Goal: Task Accomplishment & Management: Complete application form

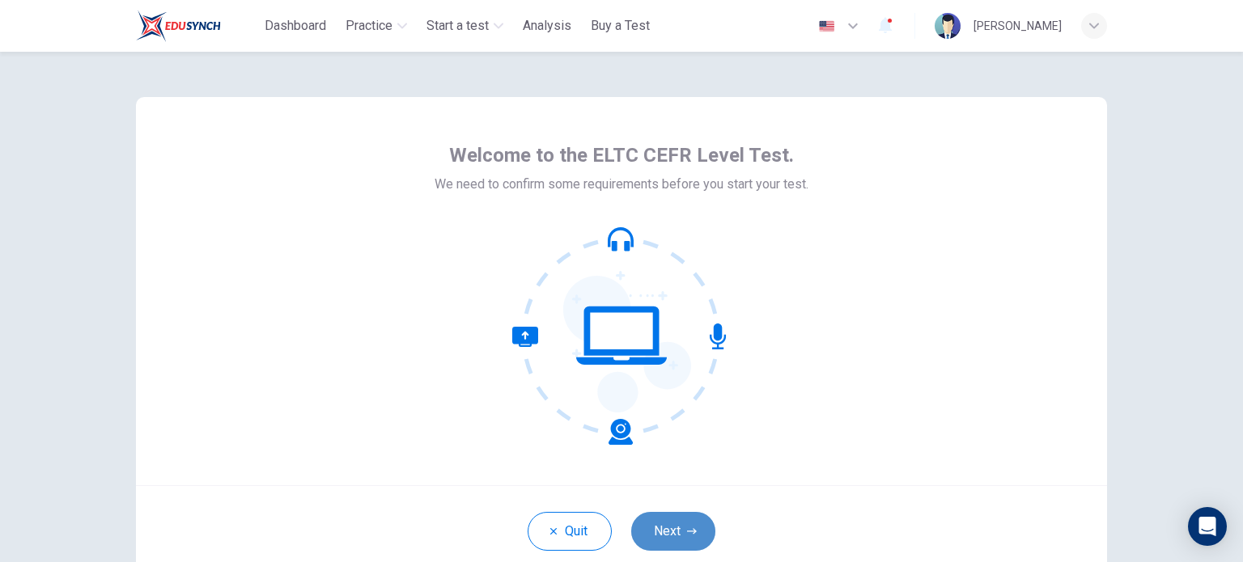
click at [650, 531] on button "Next" at bounding box center [673, 531] width 84 height 39
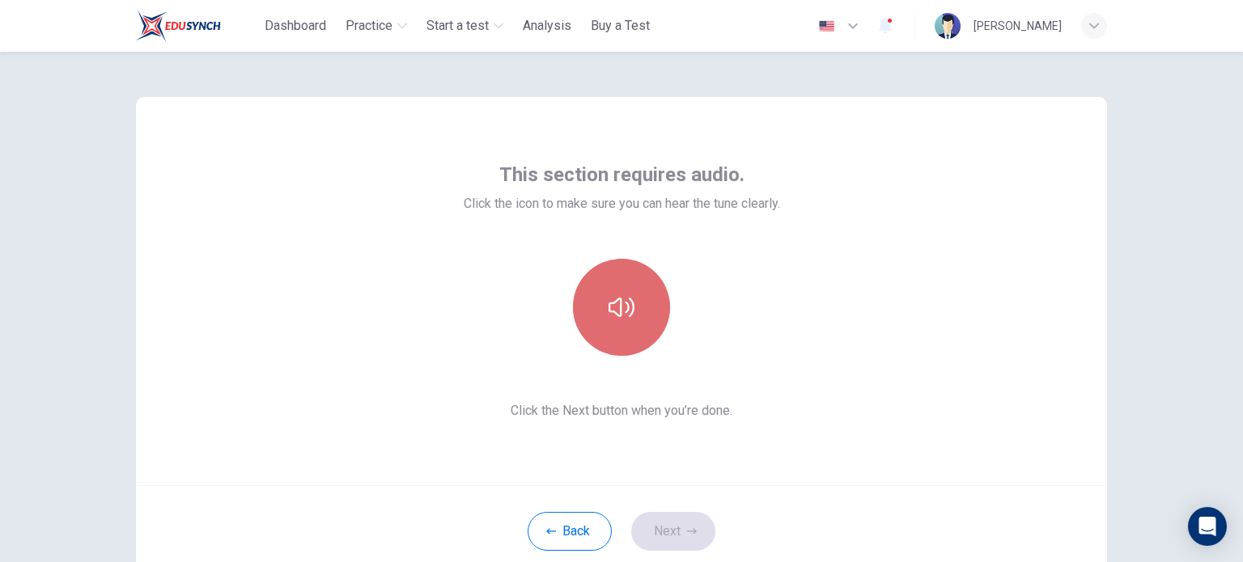
click at [621, 303] on icon "button" at bounding box center [621, 307] width 26 height 19
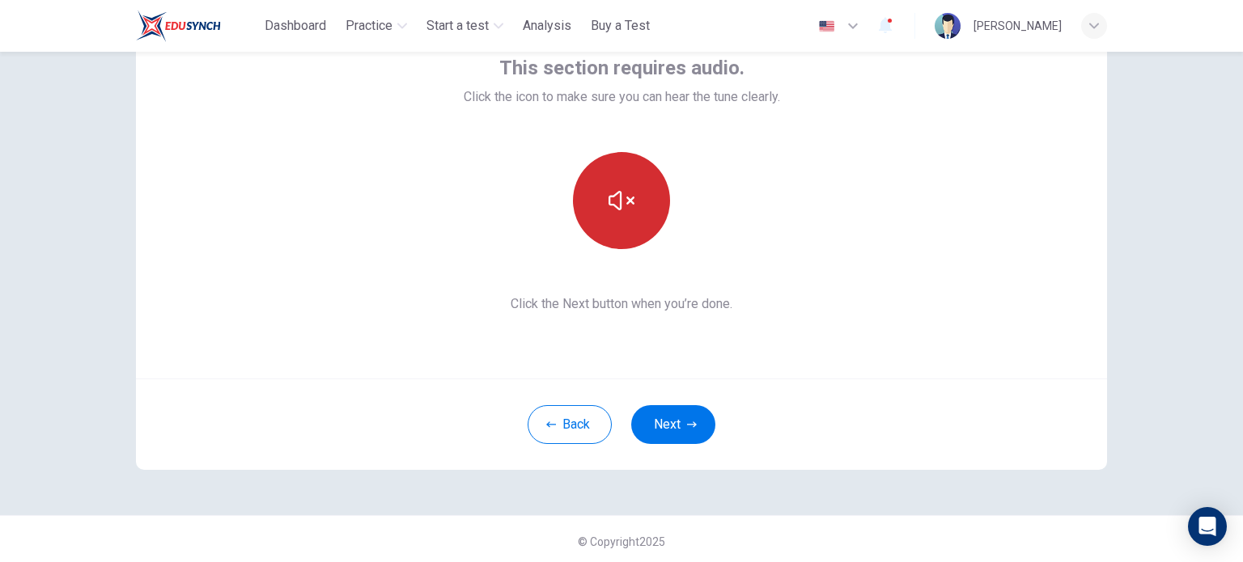
scroll to position [111, 0]
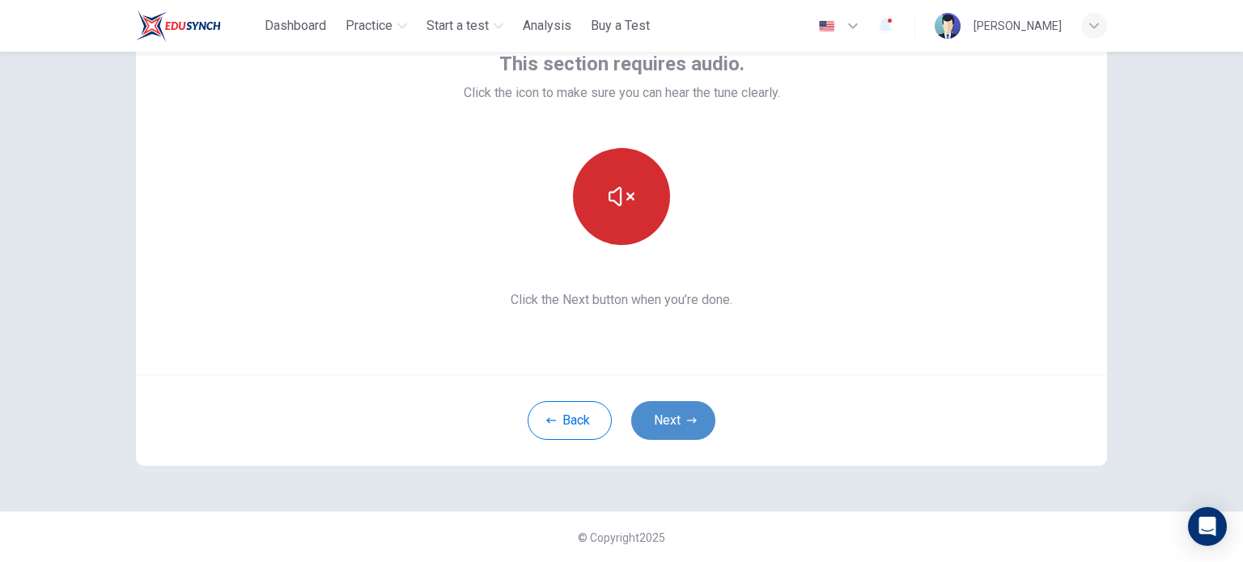
click at [668, 419] on button "Next" at bounding box center [673, 420] width 84 height 39
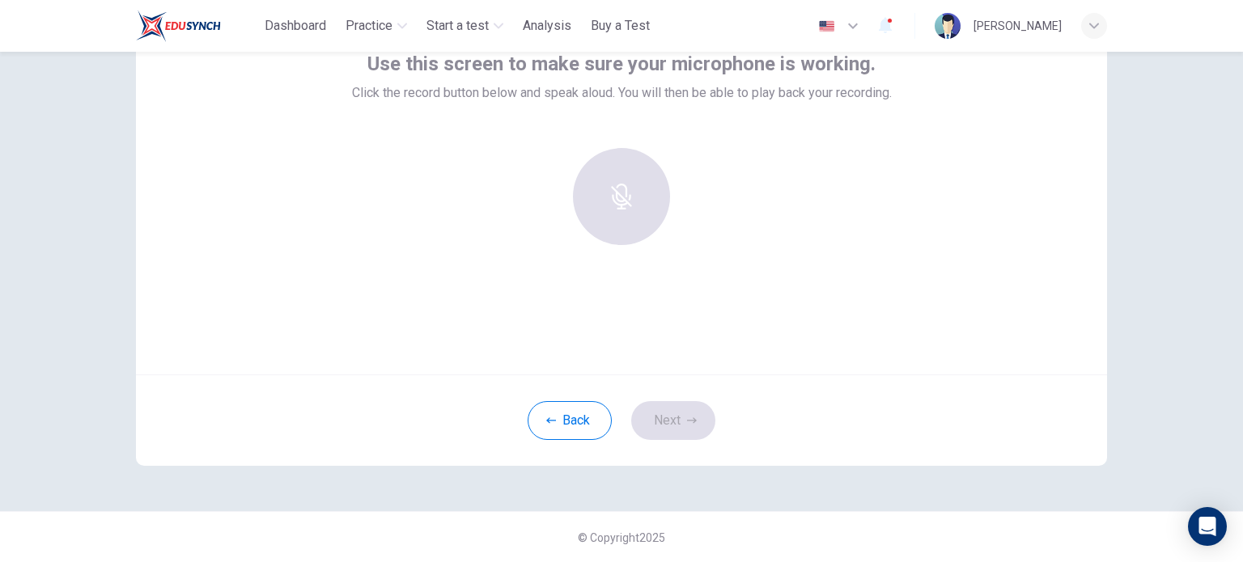
scroll to position [0, 0]
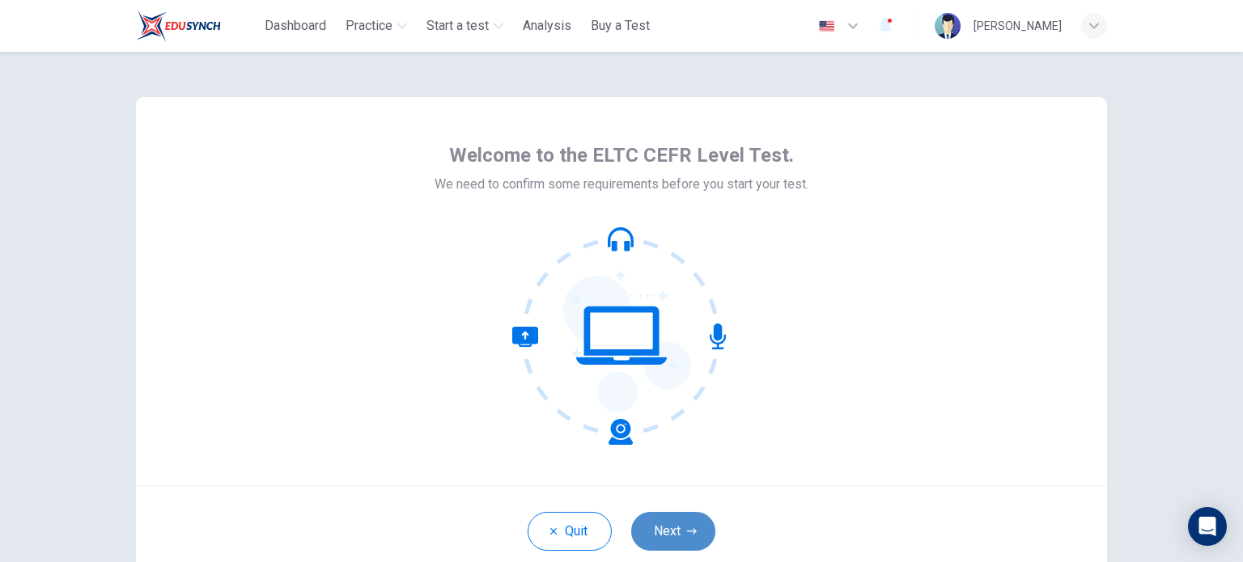
click at [673, 525] on button "Next" at bounding box center [673, 531] width 84 height 39
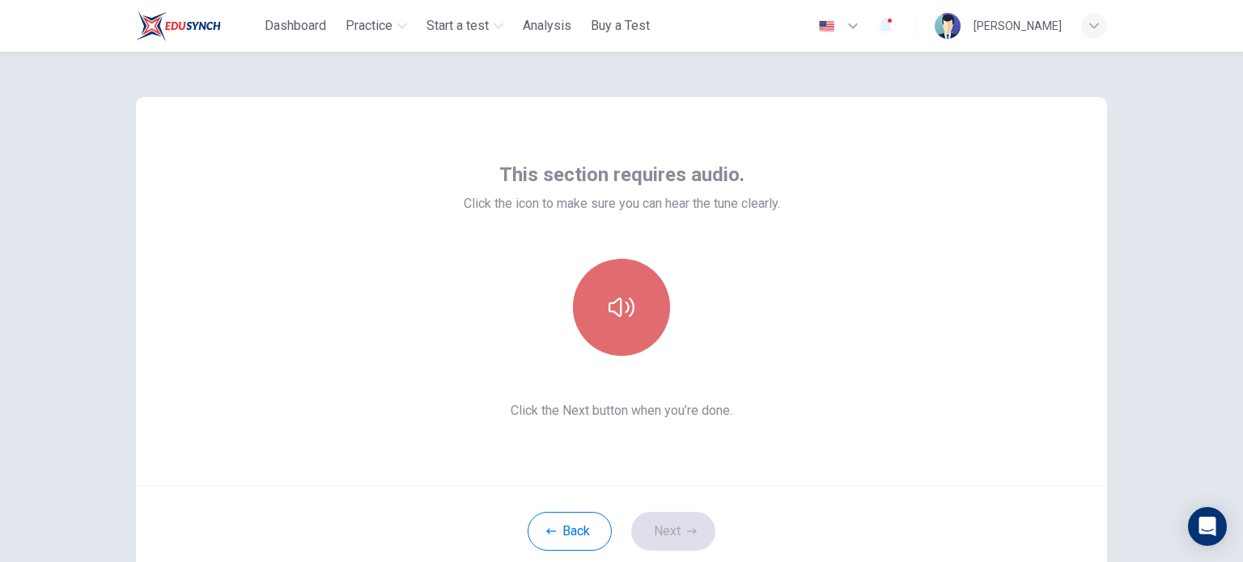
click at [592, 323] on button "button" at bounding box center [621, 307] width 97 height 97
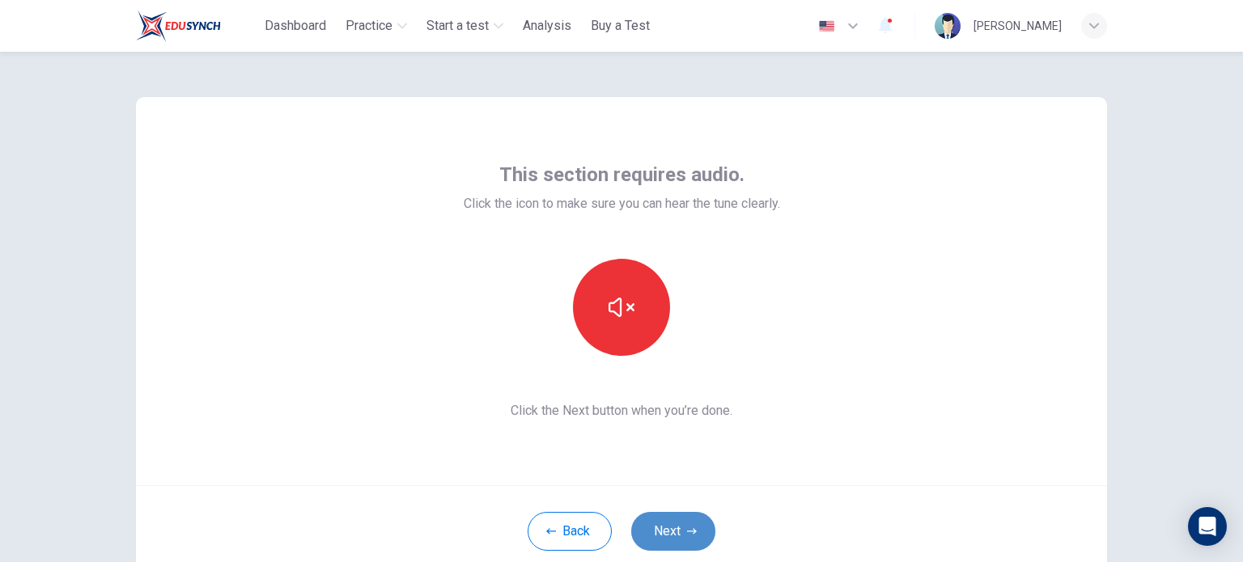
click at [644, 530] on button "Next" at bounding box center [673, 531] width 84 height 39
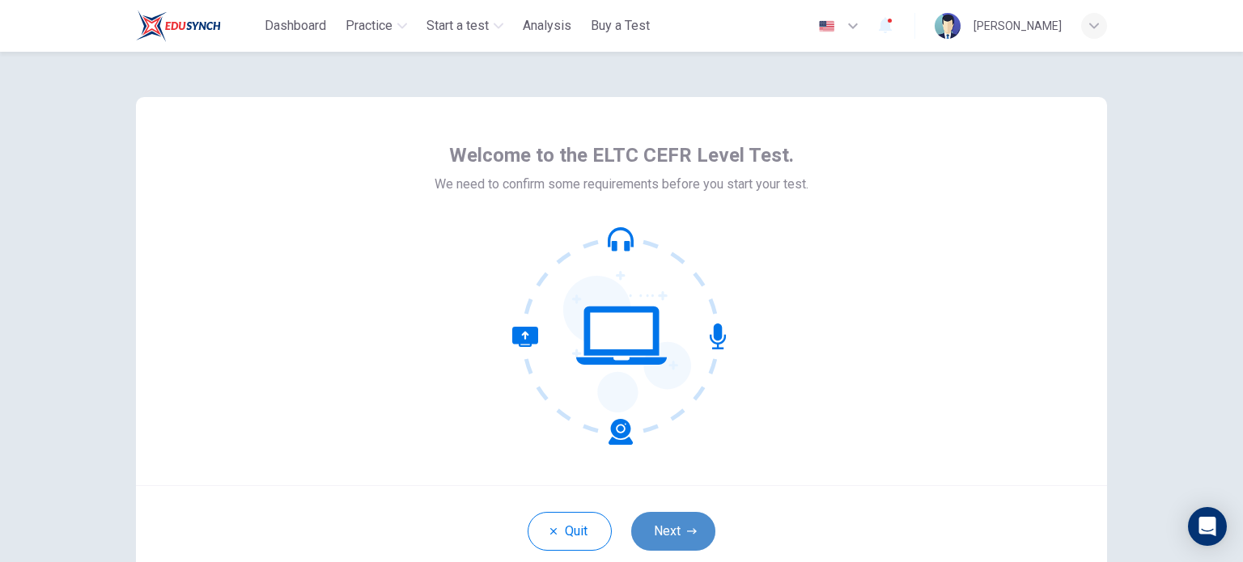
click at [673, 533] on button "Next" at bounding box center [673, 531] width 84 height 39
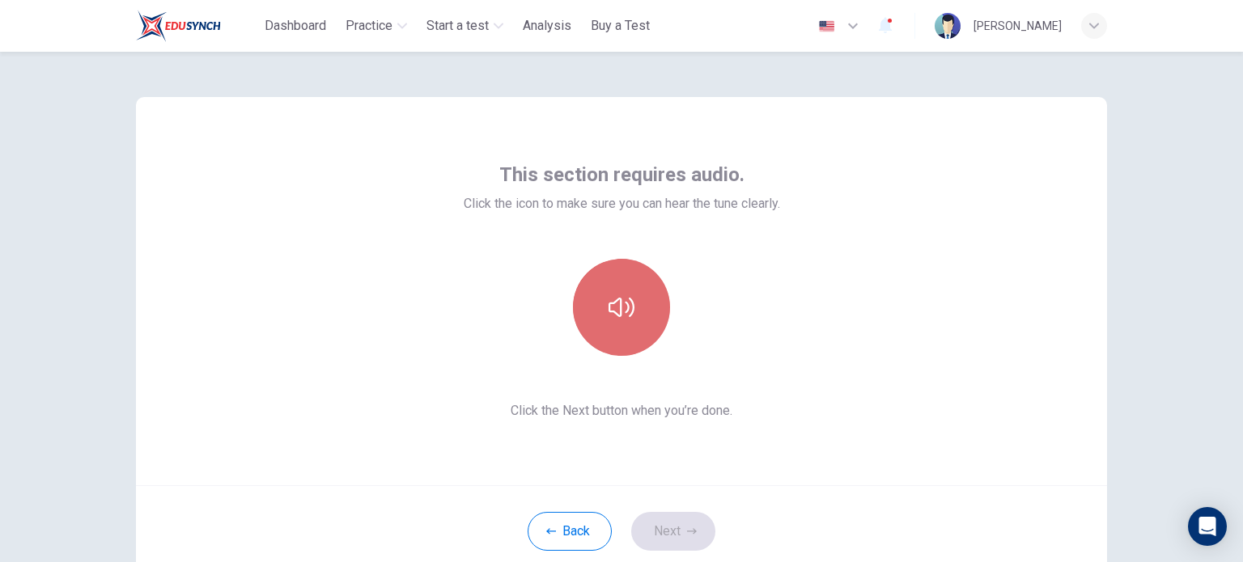
click at [623, 307] on icon "button" at bounding box center [621, 307] width 26 height 19
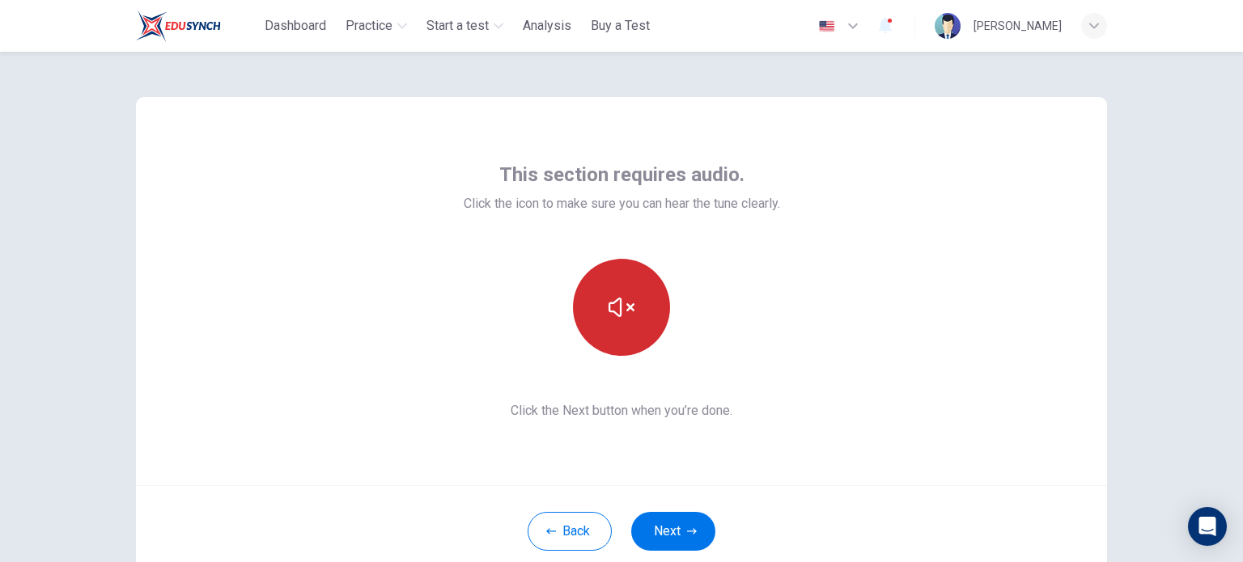
scroll to position [111, 0]
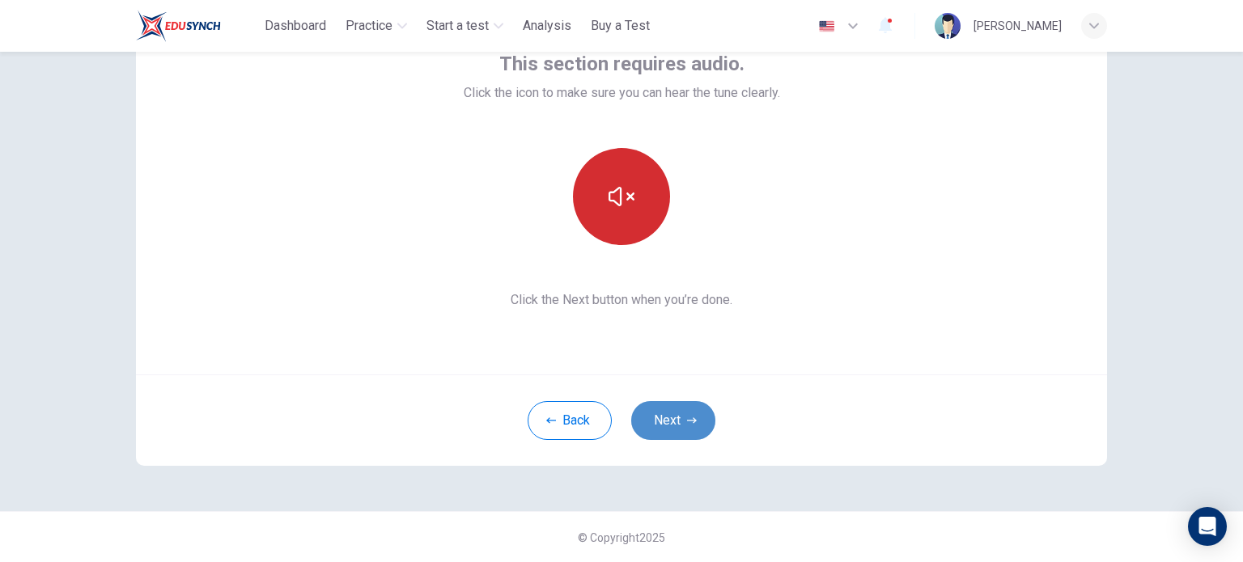
click at [672, 422] on button "Next" at bounding box center [673, 420] width 84 height 39
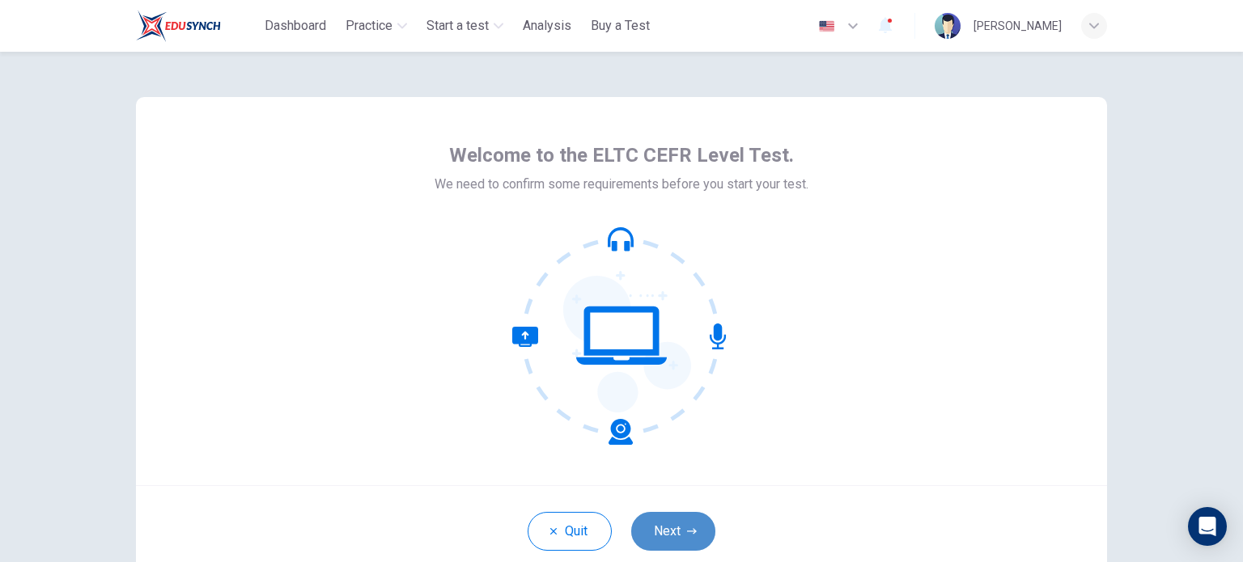
click at [685, 525] on button "Next" at bounding box center [673, 531] width 84 height 39
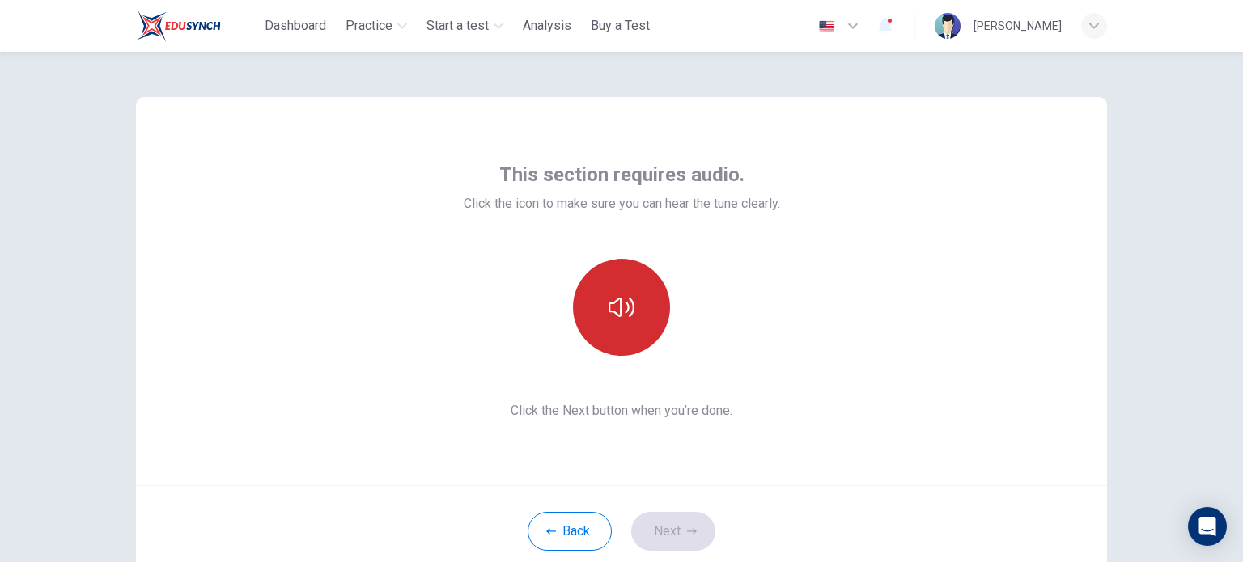
click at [633, 299] on button "button" at bounding box center [621, 307] width 97 height 97
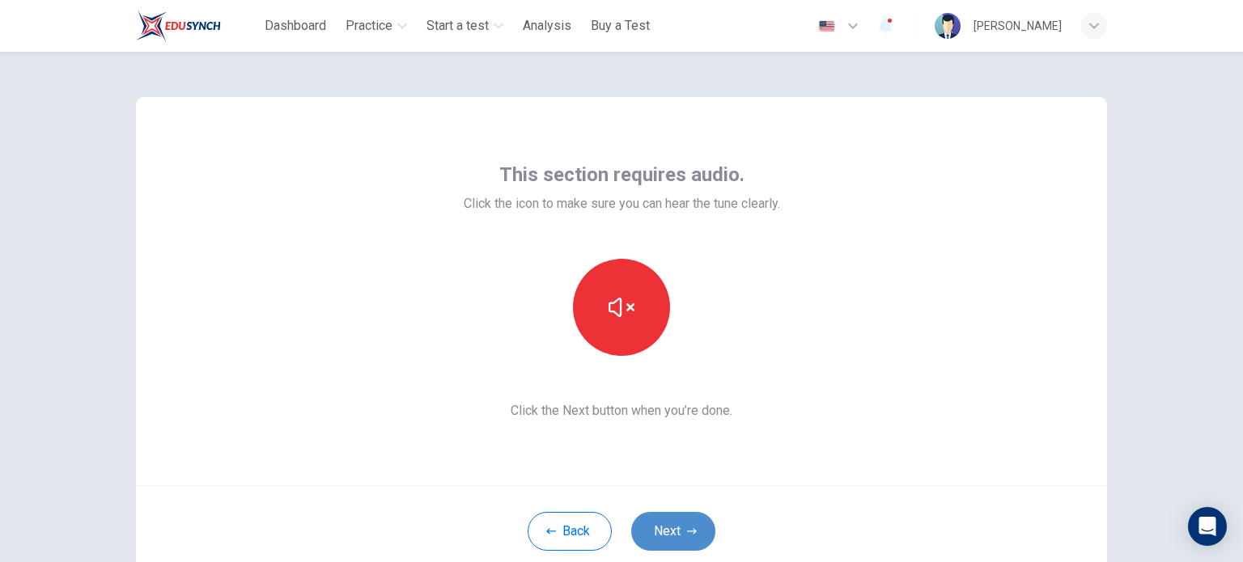
click at [663, 520] on button "Next" at bounding box center [673, 531] width 84 height 39
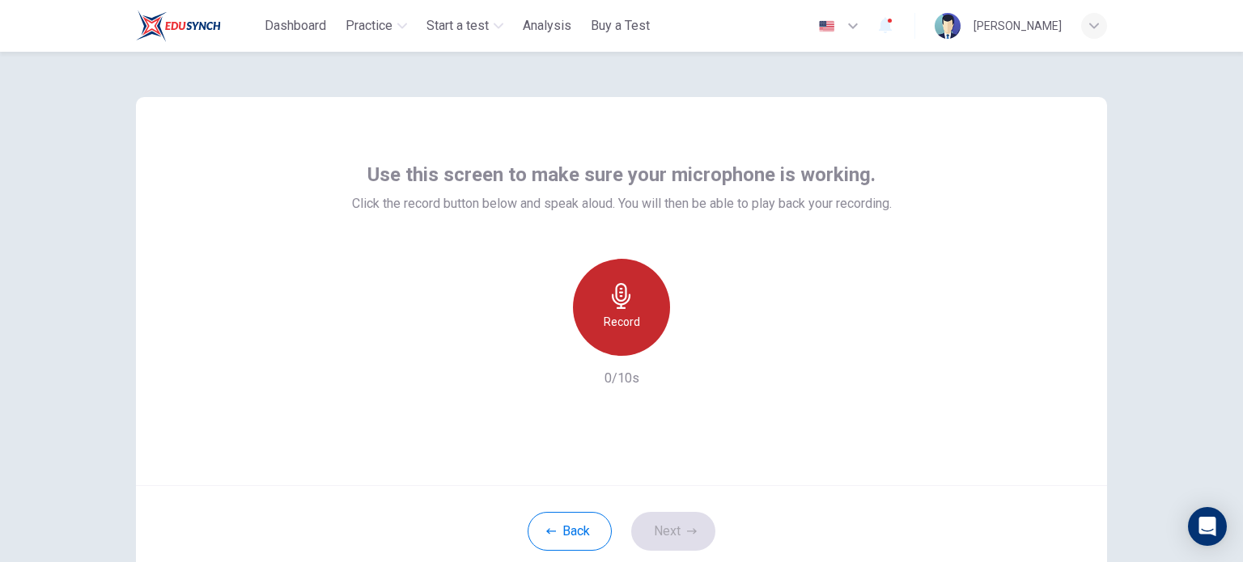
click at [615, 283] on icon "button" at bounding box center [621, 296] width 26 height 26
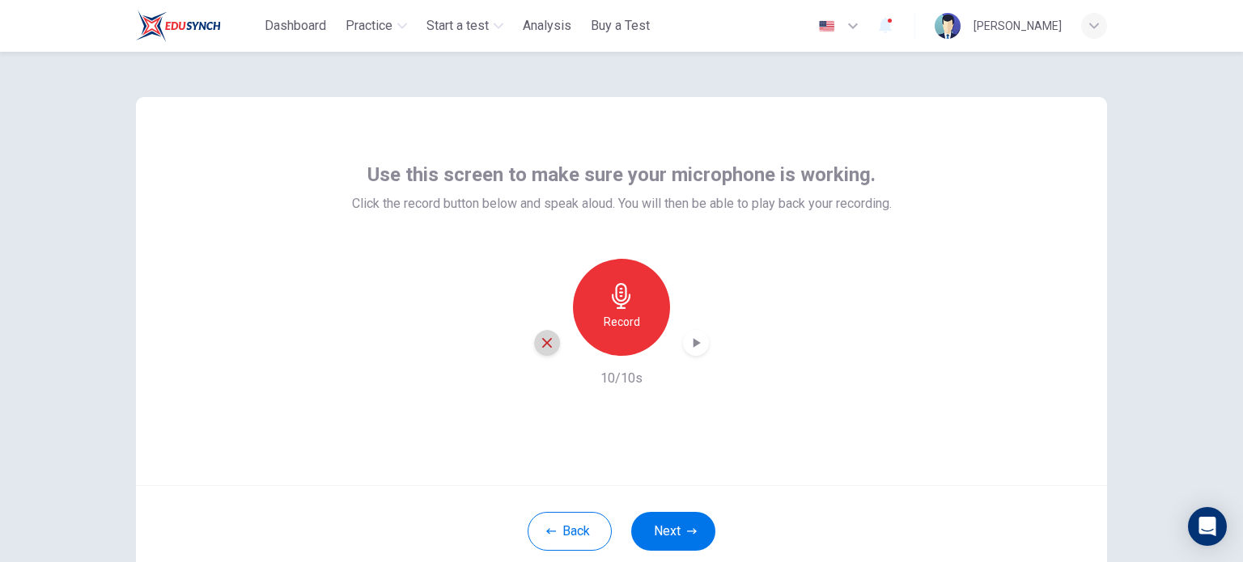
click at [545, 334] on div "button" at bounding box center [547, 343] width 26 height 26
click at [612, 313] on h6 "Record" at bounding box center [622, 321] width 36 height 19
click at [699, 346] on div "button" at bounding box center [696, 343] width 26 height 26
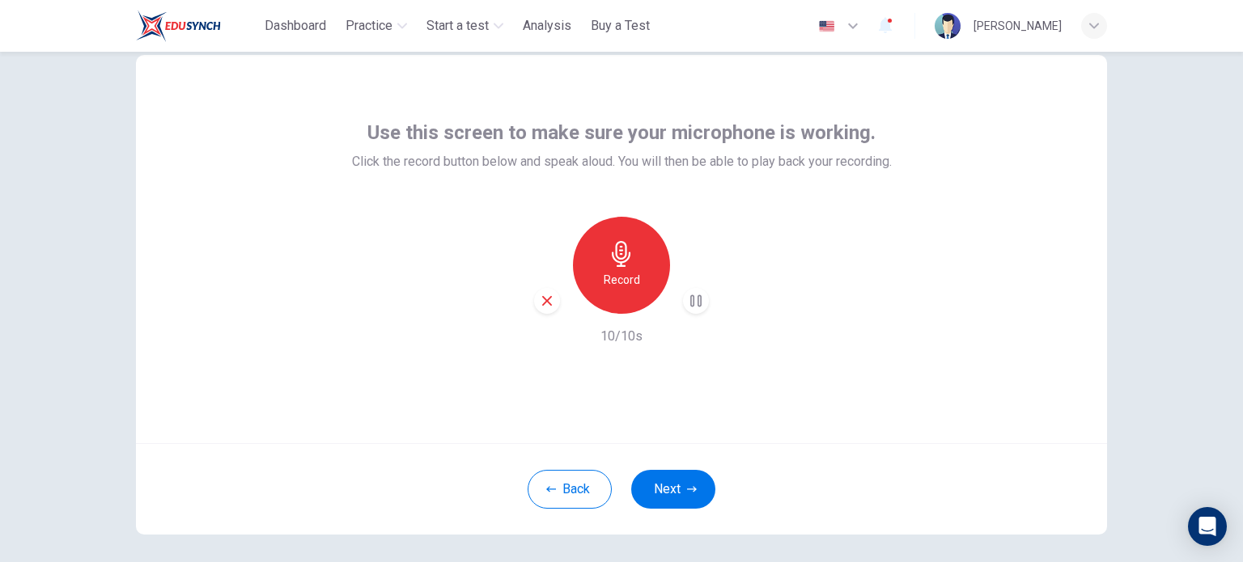
scroll to position [42, 0]
click at [665, 481] on button "Next" at bounding box center [673, 489] width 84 height 39
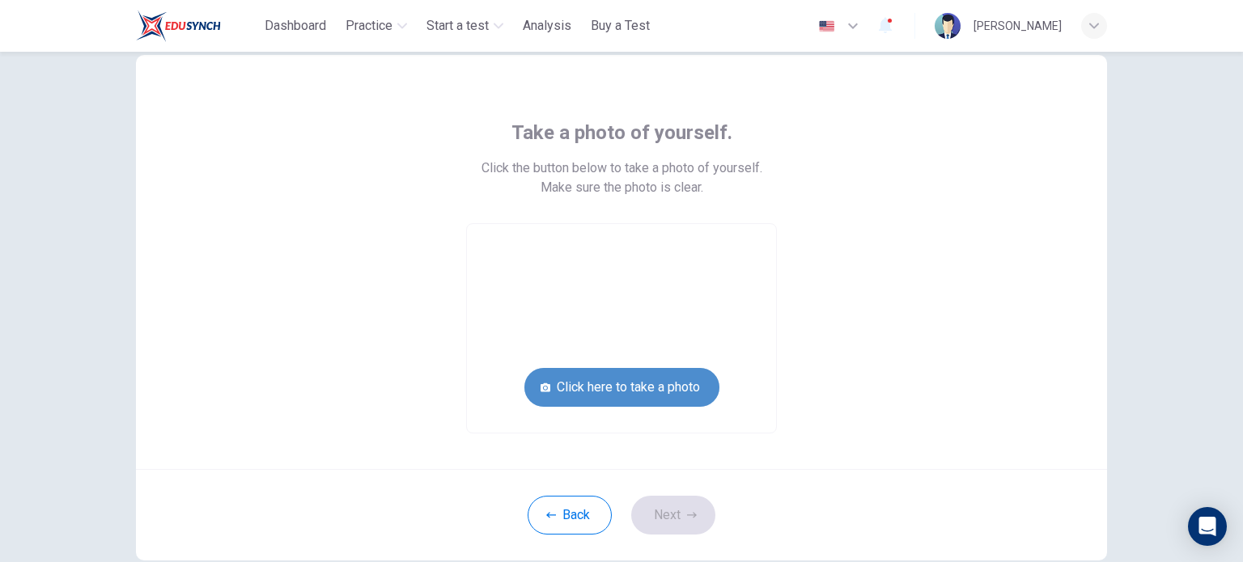
click at [588, 381] on button "Click here to take a photo" at bounding box center [621, 387] width 195 height 39
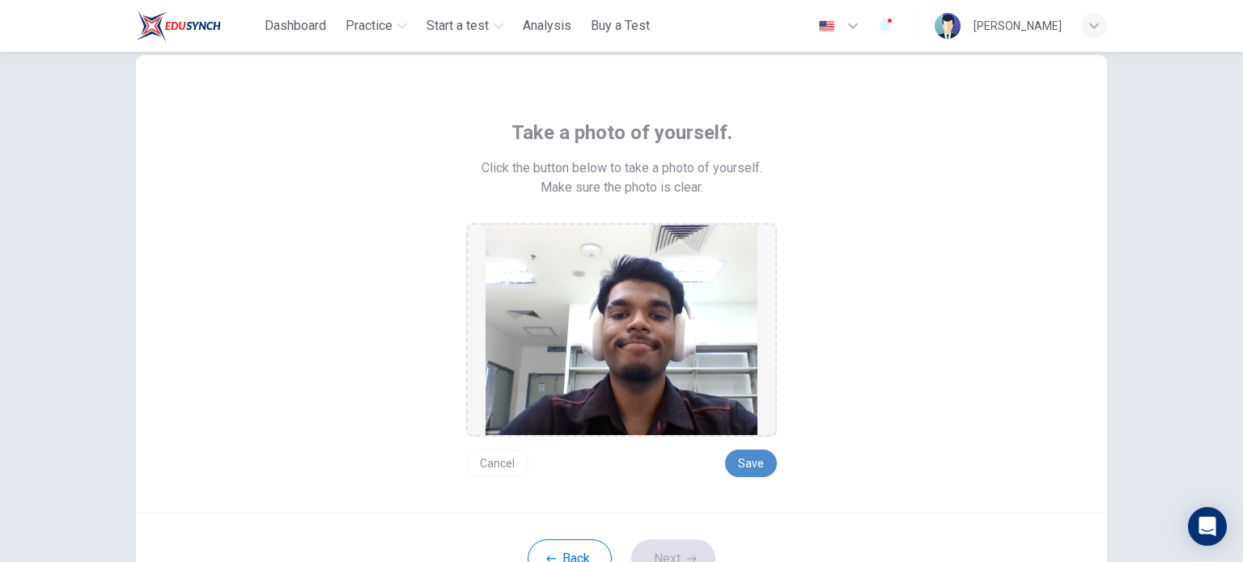
click at [761, 464] on button "Save" at bounding box center [751, 464] width 52 height 28
click at [667, 549] on button "Next" at bounding box center [673, 559] width 84 height 39
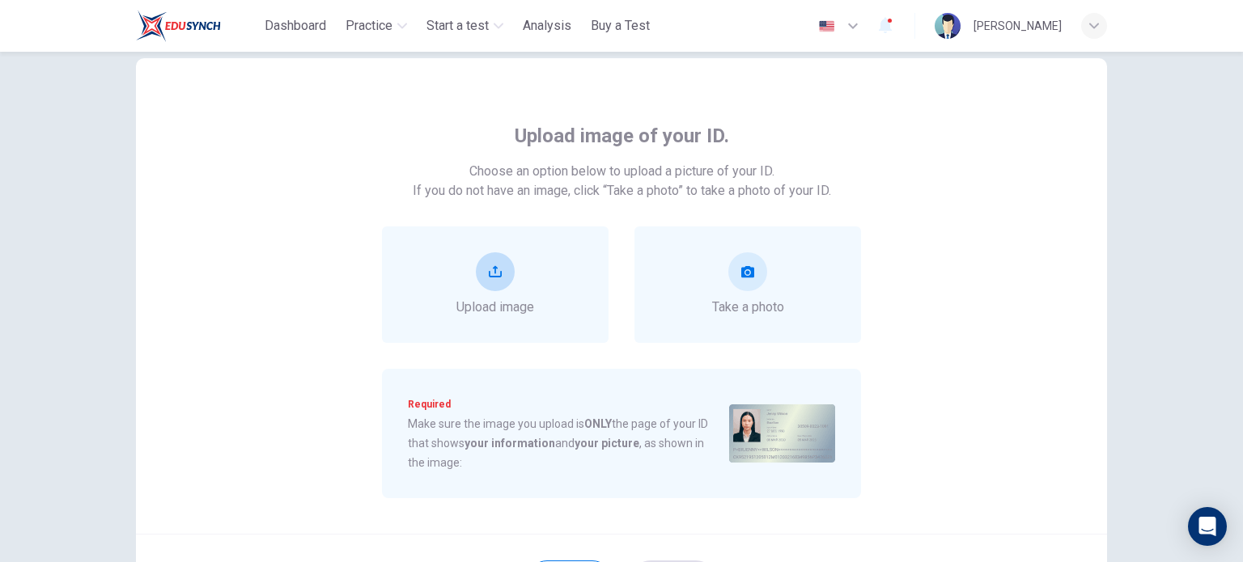
scroll to position [38, 0]
click at [498, 278] on button "upload" at bounding box center [495, 272] width 39 height 39
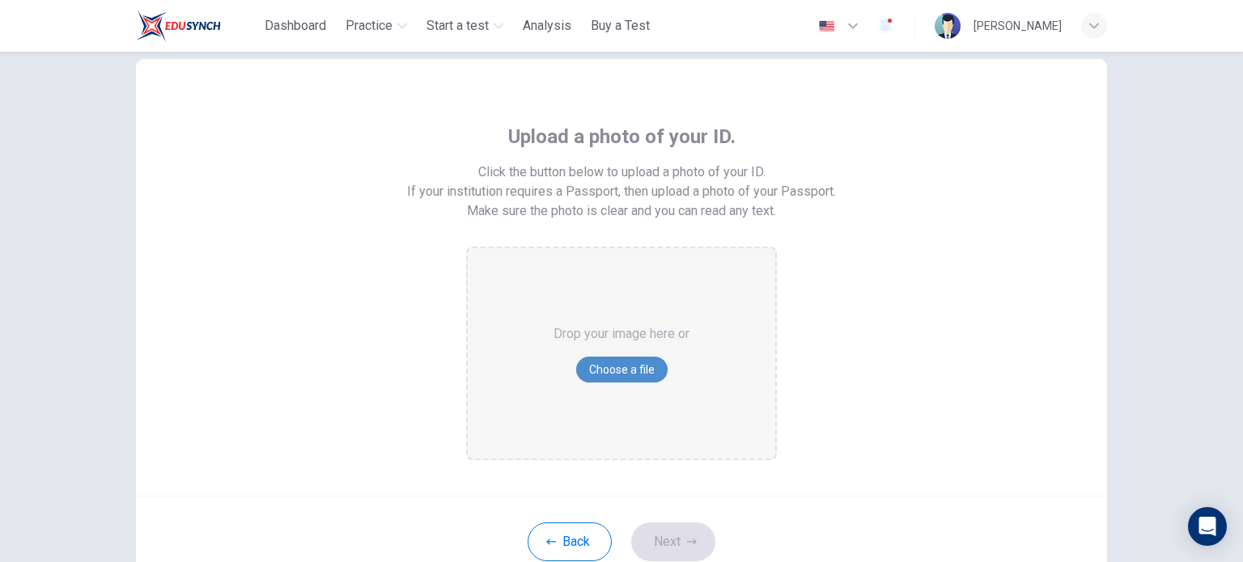
click at [621, 367] on button "Choose a file" at bounding box center [621, 370] width 91 height 26
click at [620, 357] on button "Choose a file" at bounding box center [621, 370] width 91 height 26
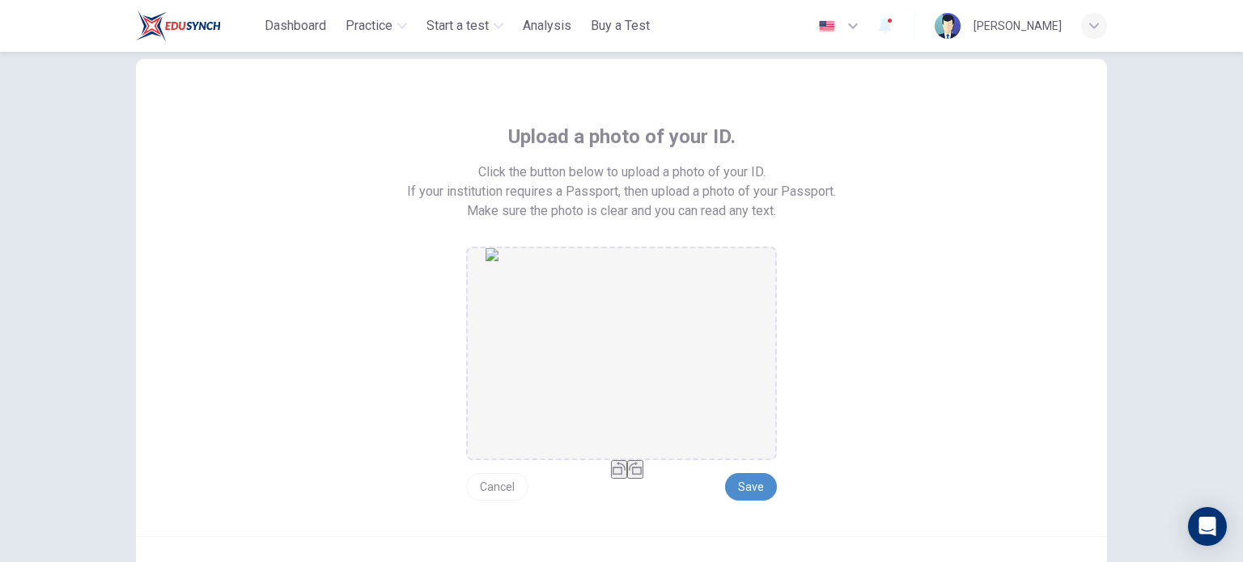
click at [754, 478] on button "Save" at bounding box center [751, 487] width 52 height 28
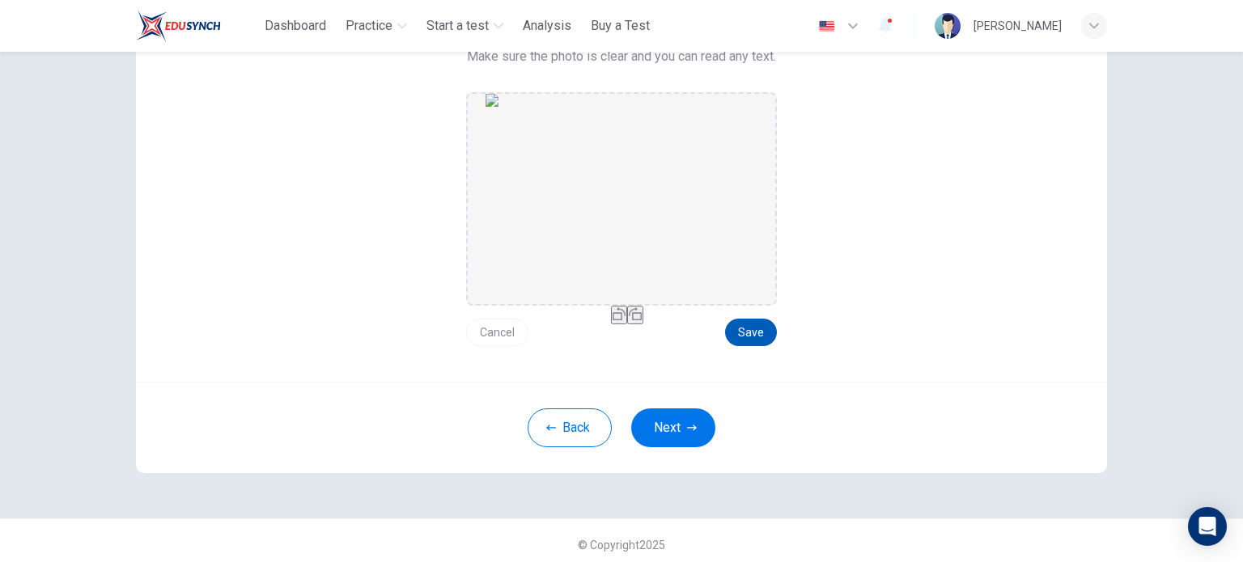
scroll to position [193, 0]
click at [686, 431] on button "Next" at bounding box center [673, 427] width 84 height 39
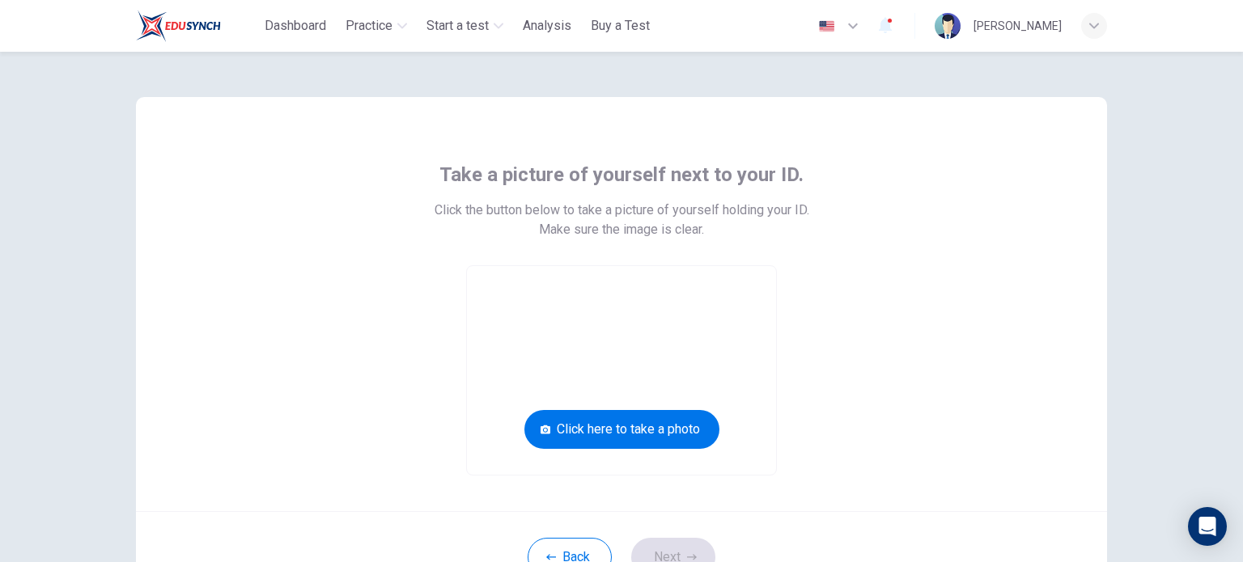
scroll to position [36, 0]
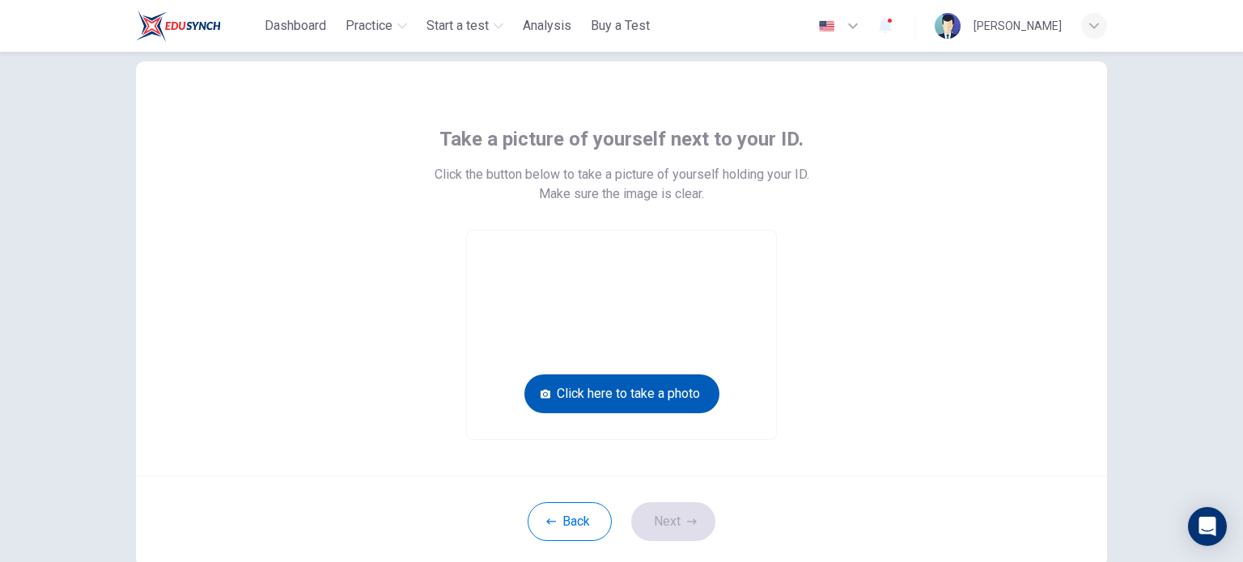
click at [647, 388] on button "Click here to take a photo" at bounding box center [621, 394] width 195 height 39
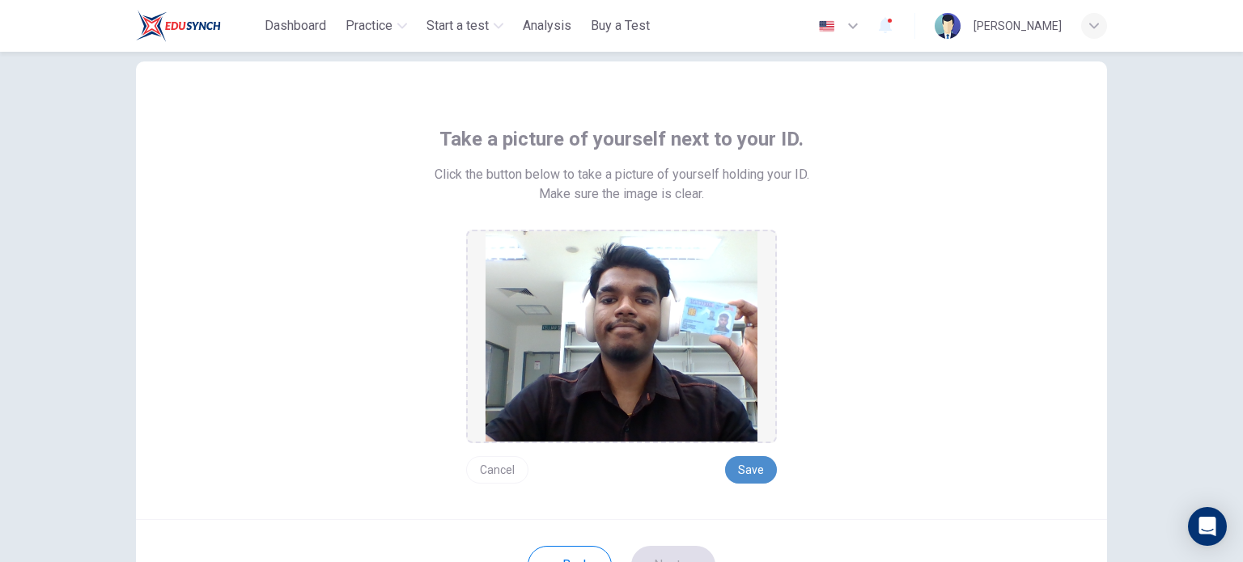
click at [754, 467] on button "Save" at bounding box center [751, 470] width 52 height 28
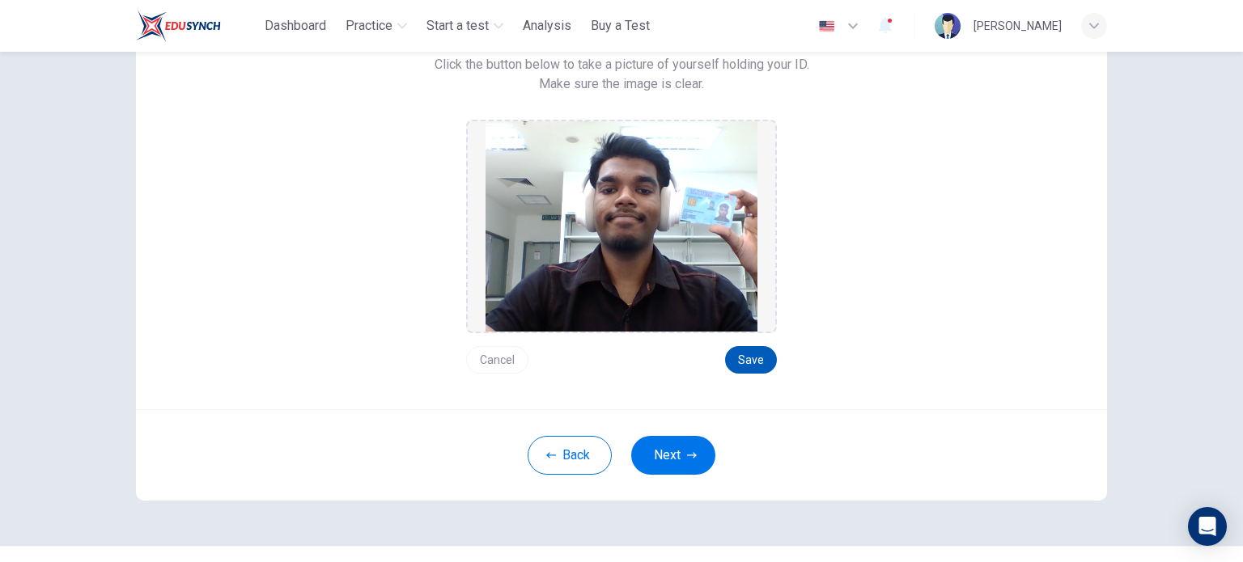
scroll to position [147, 0]
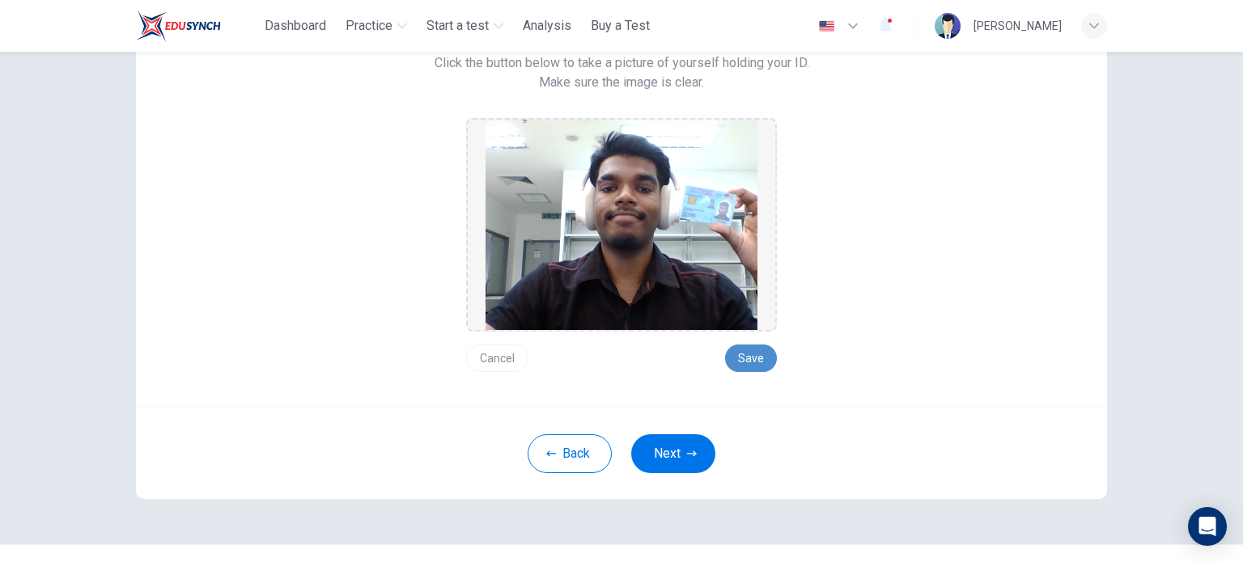
click at [748, 357] on button "Save" at bounding box center [751, 359] width 52 height 28
click at [666, 465] on button "Next" at bounding box center [673, 454] width 84 height 39
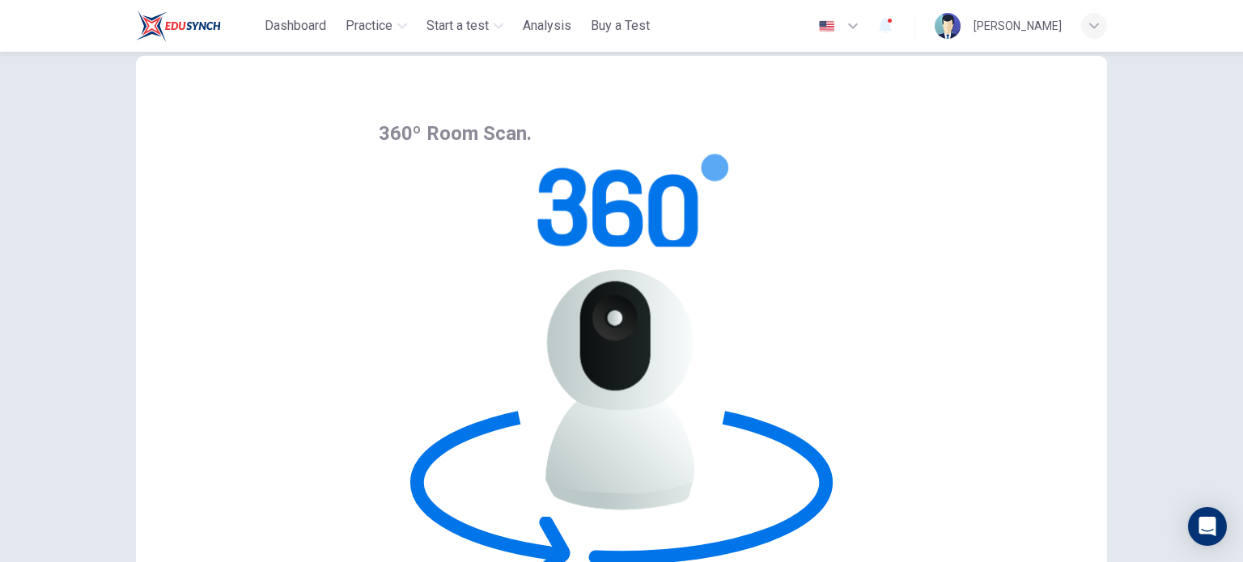
scroll to position [44, 0]
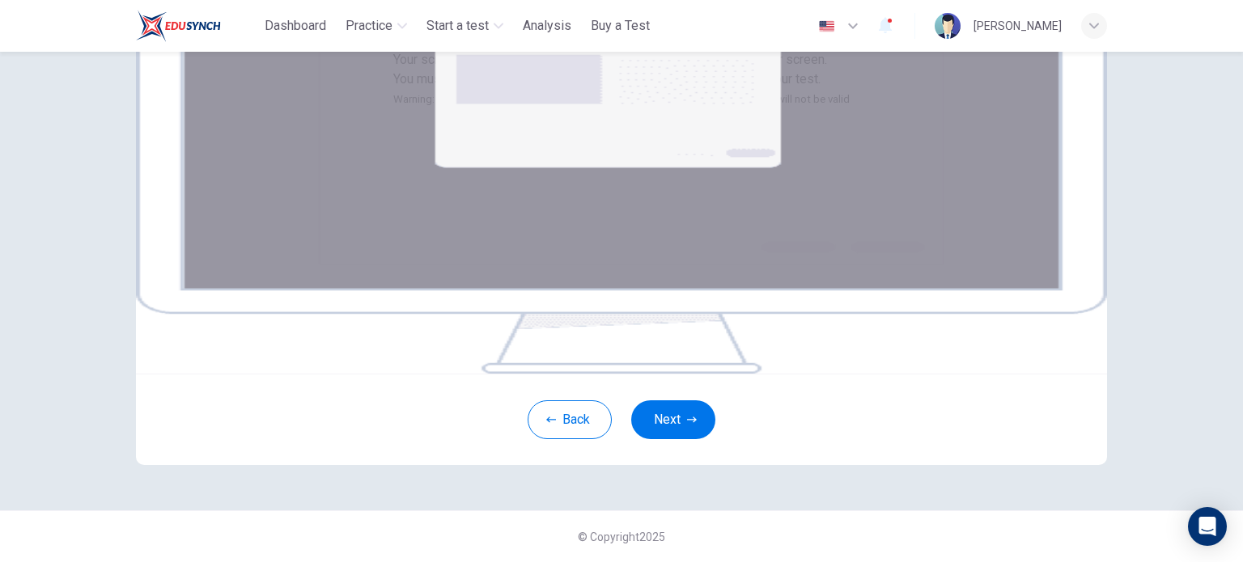
scroll to position [195, 0]
click at [673, 439] on button "Next" at bounding box center [673, 420] width 84 height 39
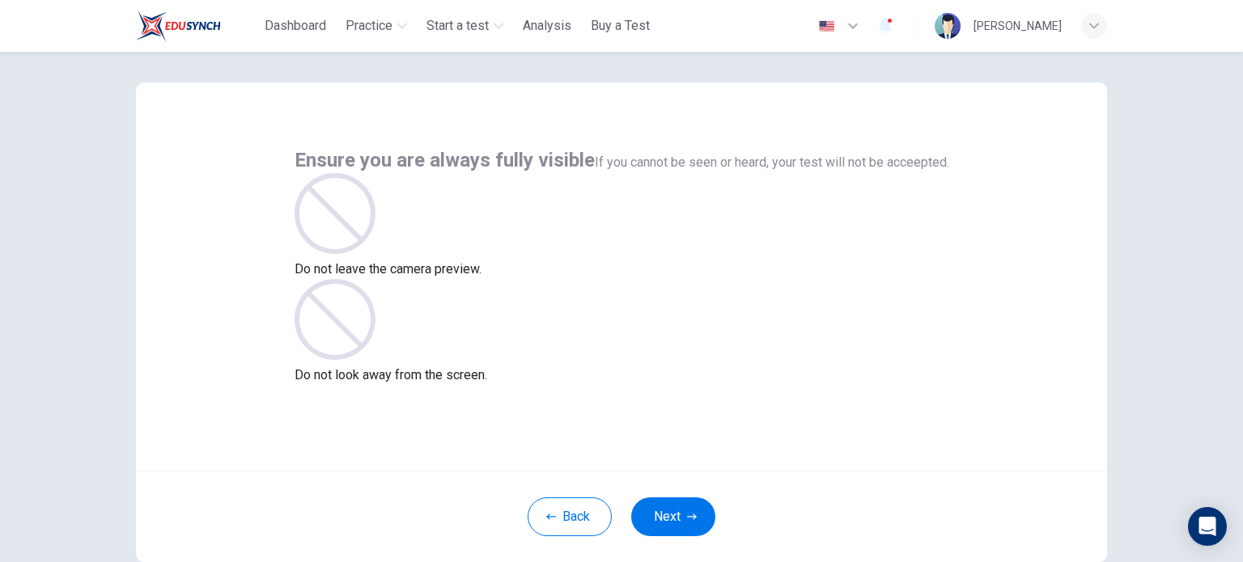
scroll to position [111, 0]
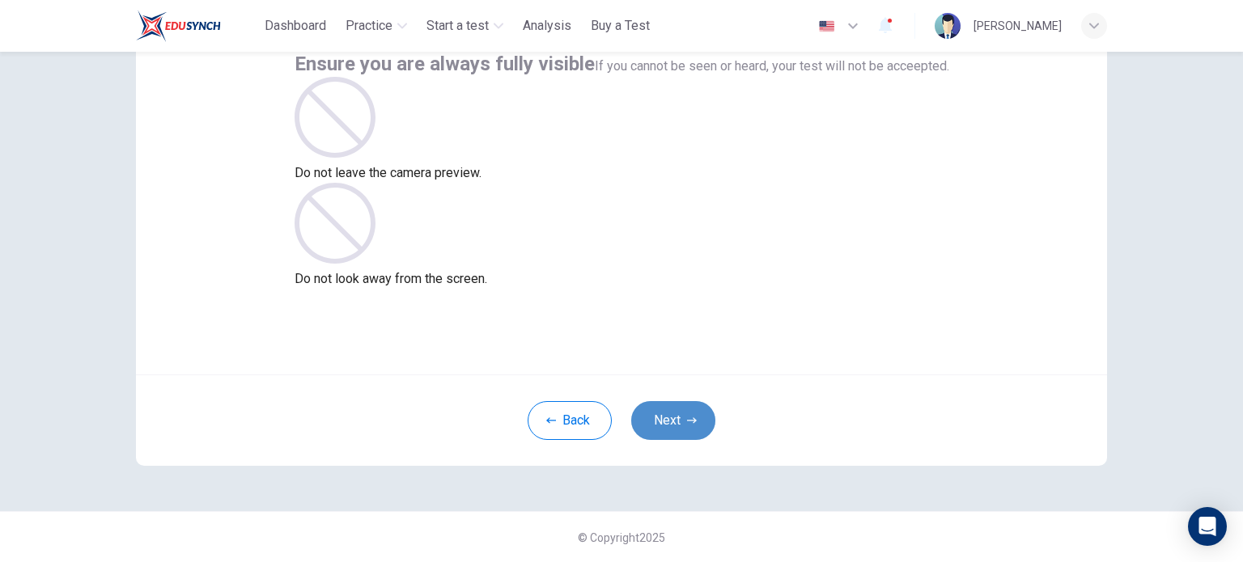
click at [651, 411] on button "Next" at bounding box center [673, 420] width 84 height 39
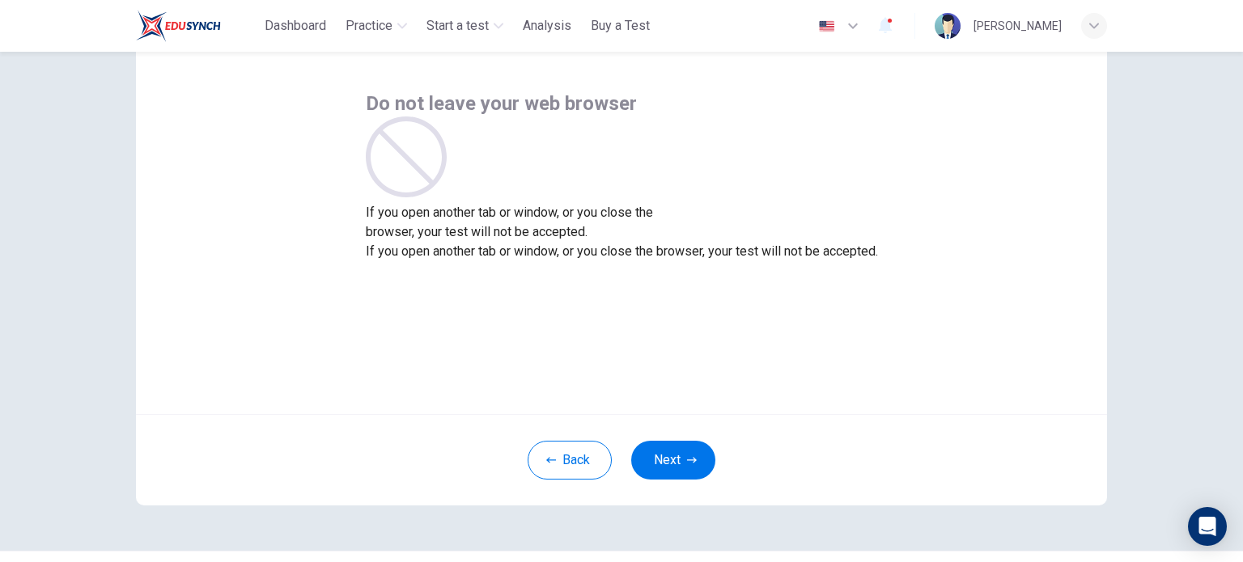
scroll to position [70, 0]
click at [668, 456] on button "Next" at bounding box center [673, 462] width 84 height 39
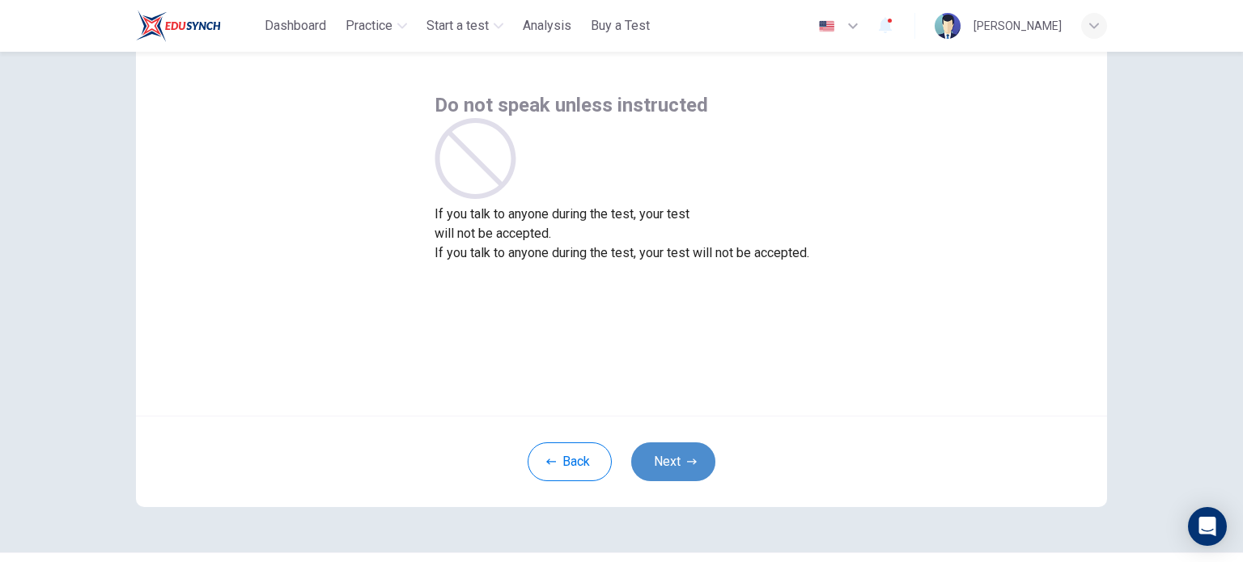
click at [669, 447] on button "Next" at bounding box center [673, 462] width 84 height 39
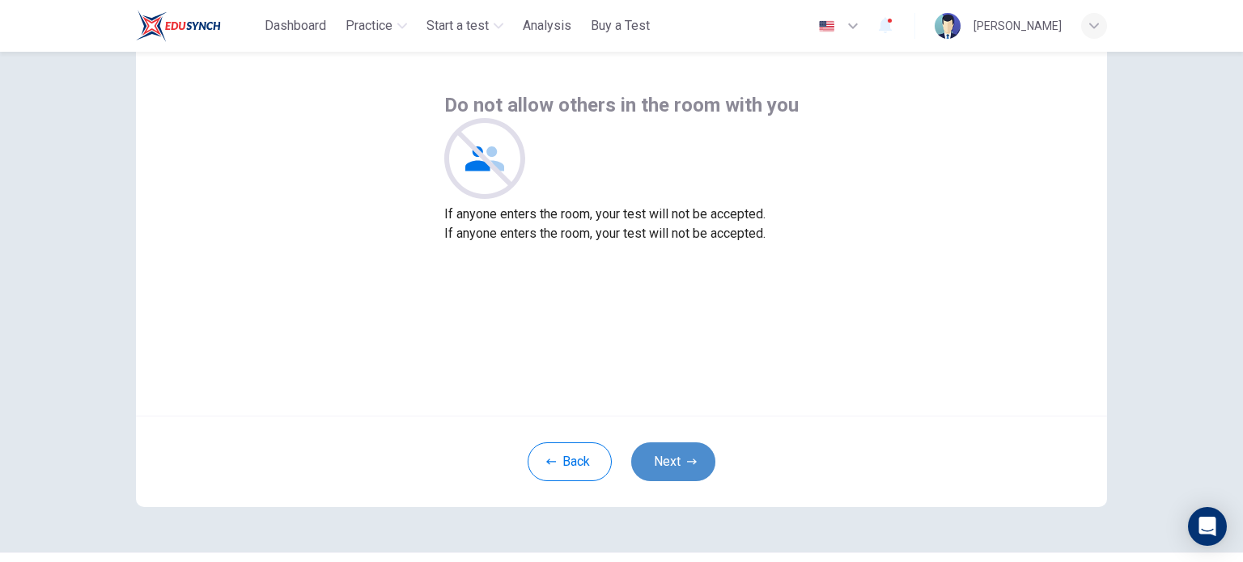
click at [669, 447] on button "Next" at bounding box center [673, 462] width 84 height 39
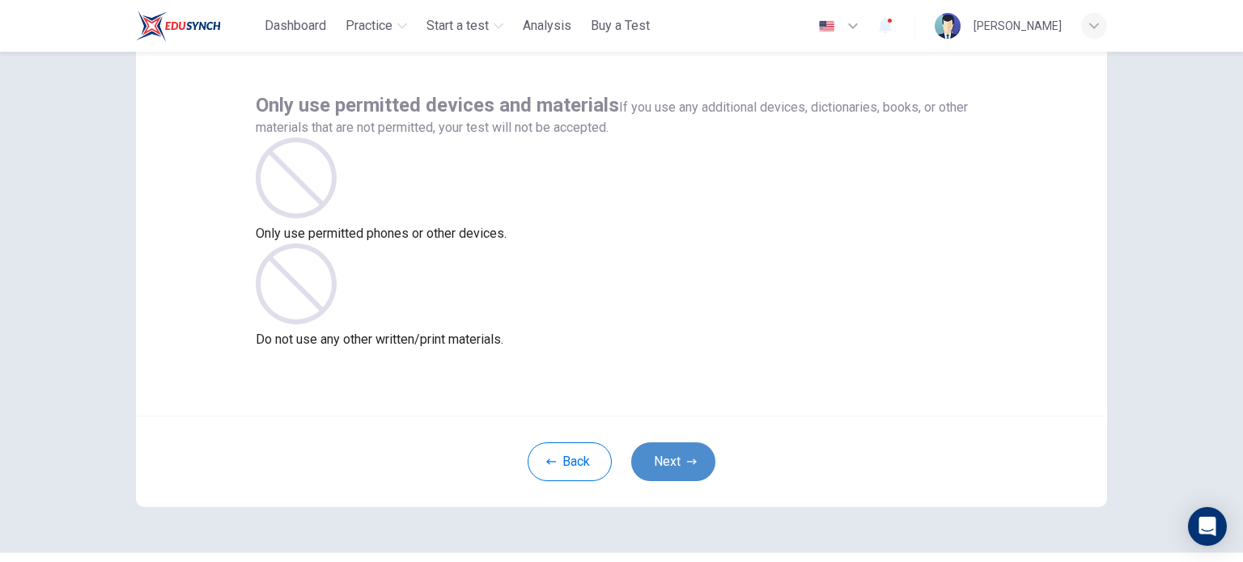
click at [669, 447] on button "Next" at bounding box center [673, 462] width 84 height 39
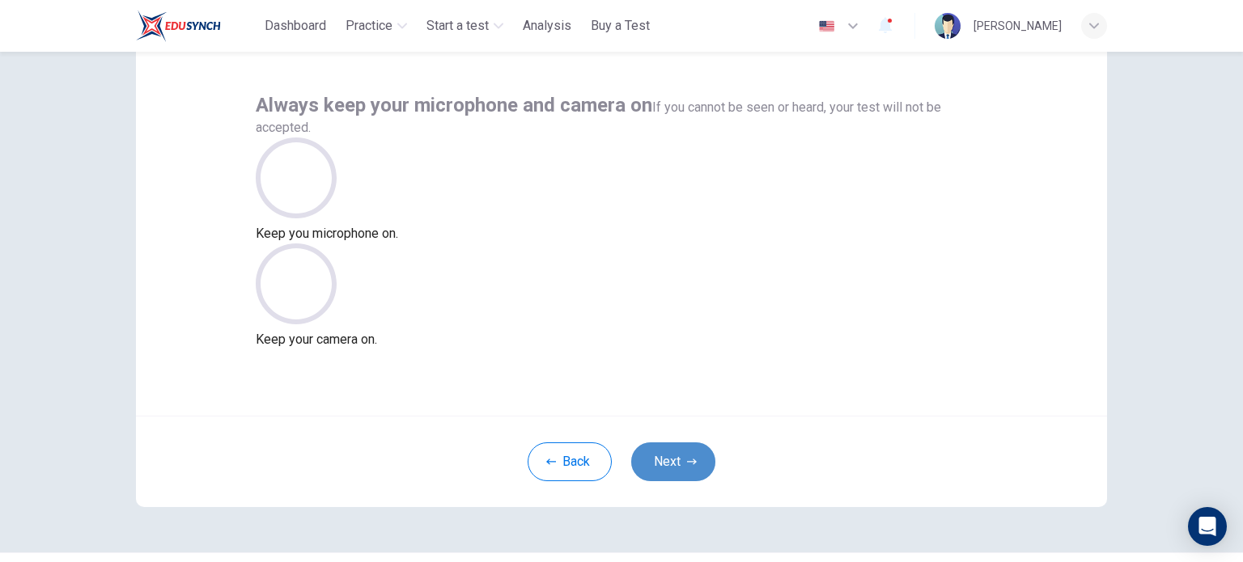
click at [687, 462] on icon "button" at bounding box center [692, 462] width 10 height 10
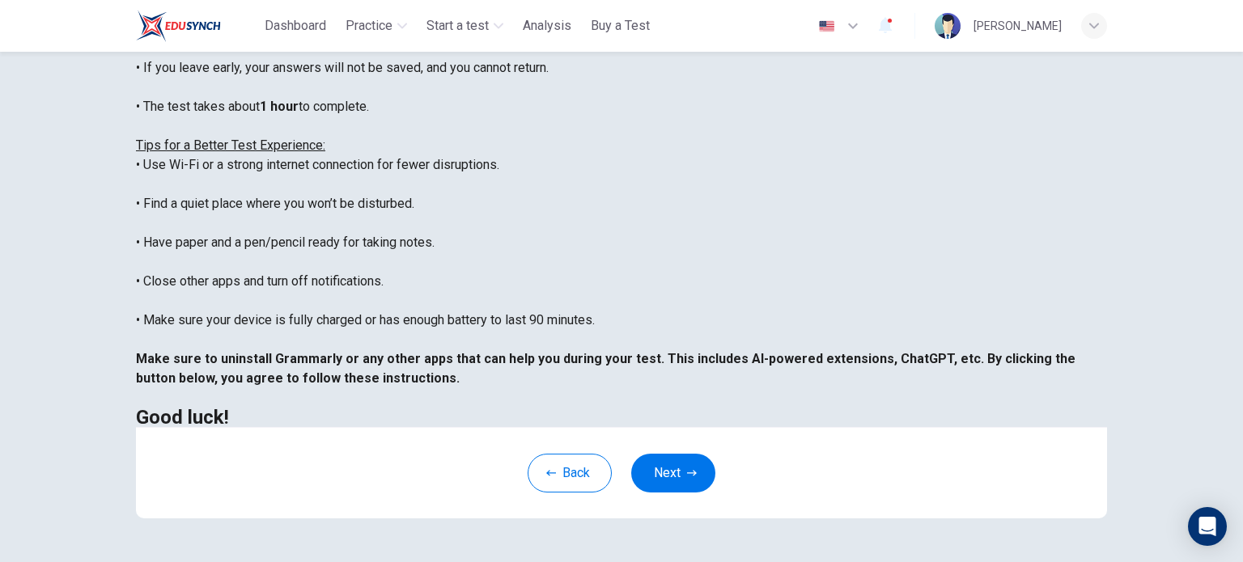
scroll to position [272, 0]
click at [672, 471] on button "Next" at bounding box center [673, 473] width 84 height 39
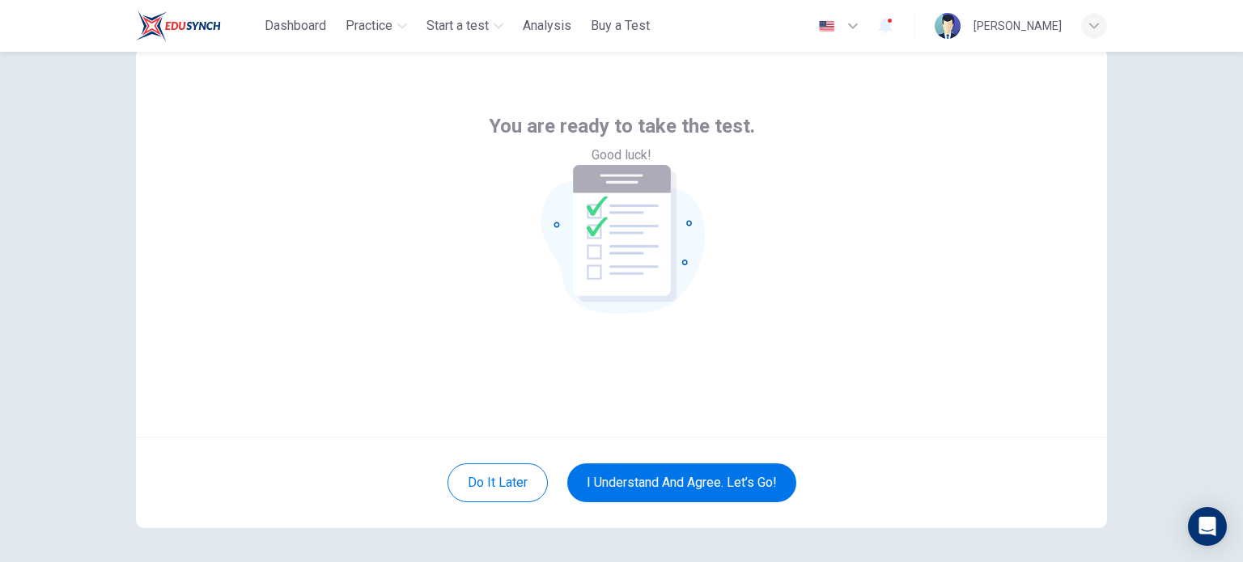
scroll to position [49, 0]
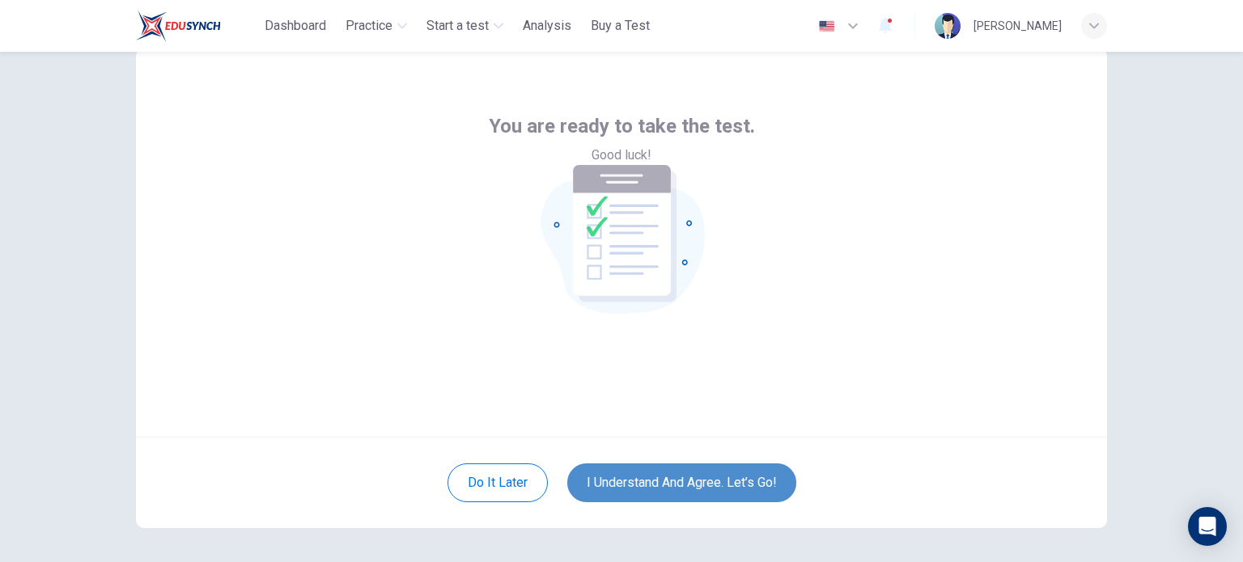
click at [642, 481] on button "I understand and agree. Let’s go!" at bounding box center [681, 483] width 229 height 39
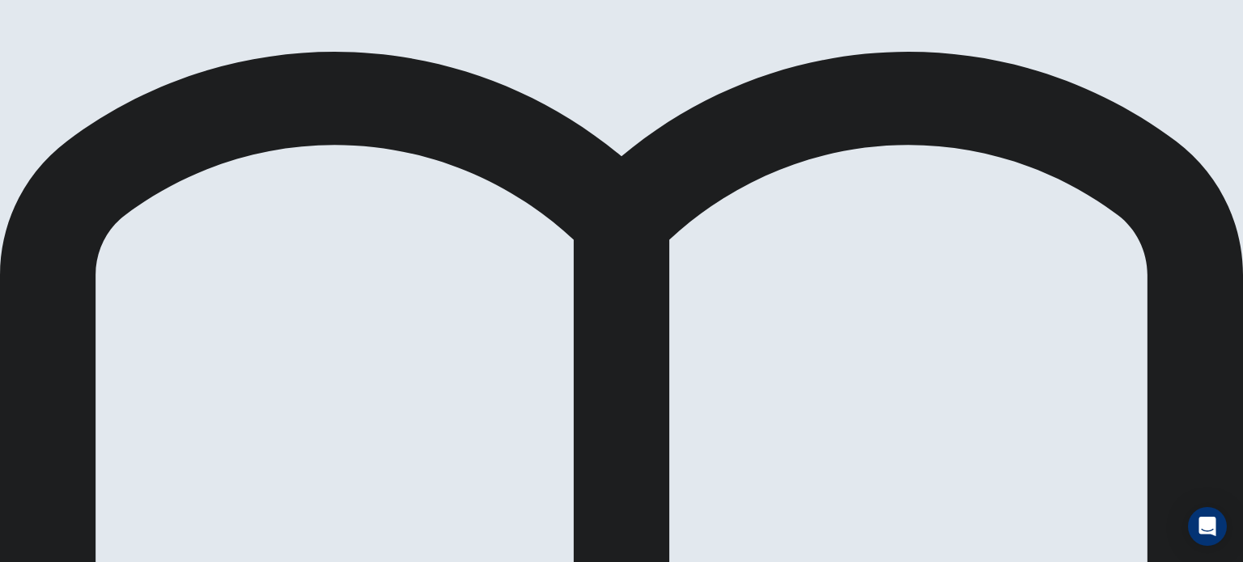
scroll to position [95, 0]
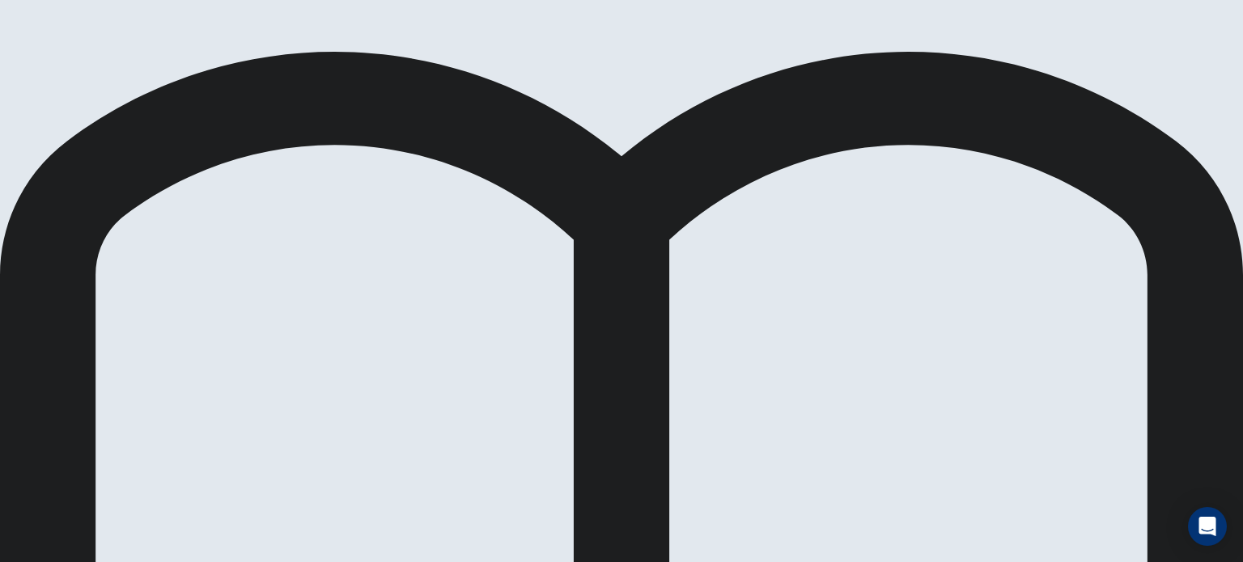
drag, startPoint x: 319, startPoint y: 381, endPoint x: 605, endPoint y: 320, distance: 293.0
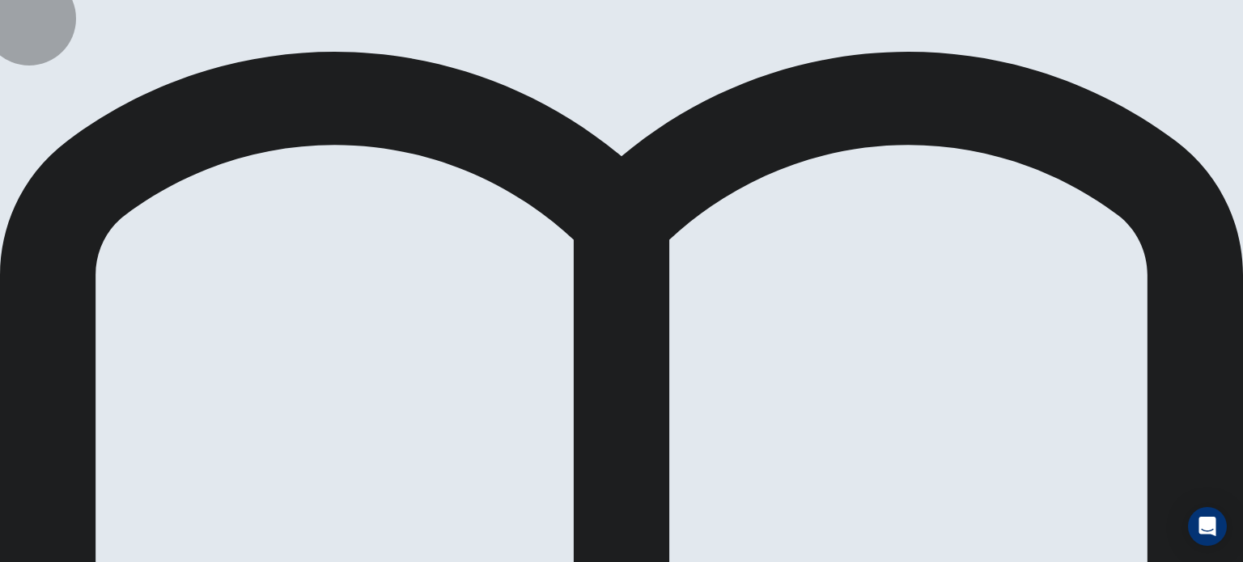
drag, startPoint x: 278, startPoint y: 496, endPoint x: 574, endPoint y: 360, distance: 325.1
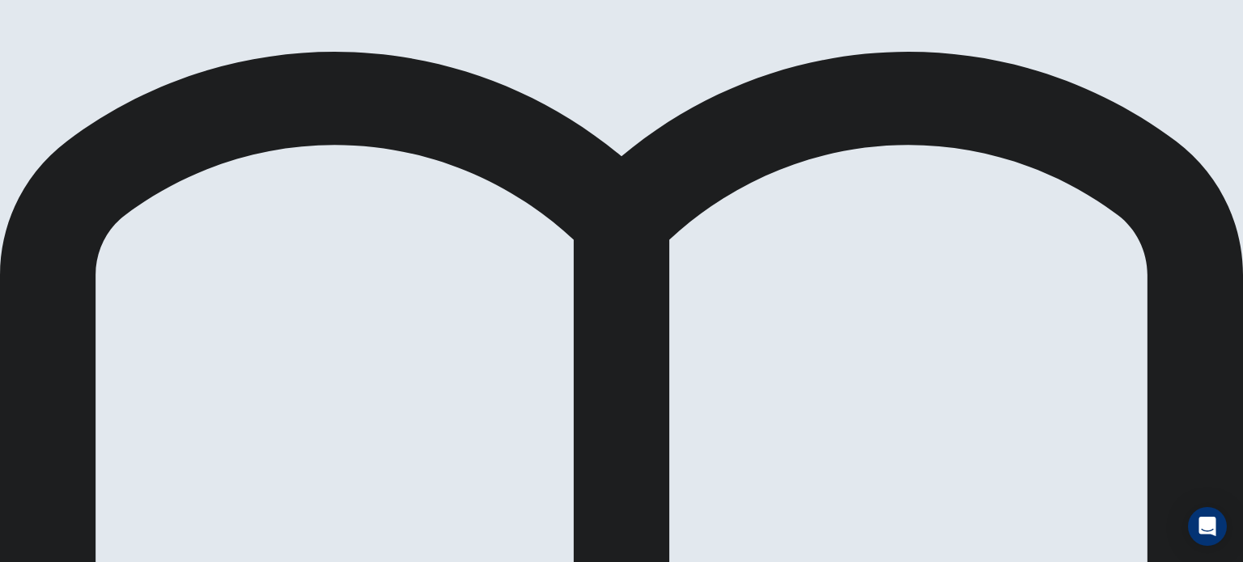
scroll to position [146, 0]
drag, startPoint x: 337, startPoint y: 447, endPoint x: 621, endPoint y: 433, distance: 284.4
drag, startPoint x: 317, startPoint y: 428, endPoint x: 630, endPoint y: 362, distance: 320.1
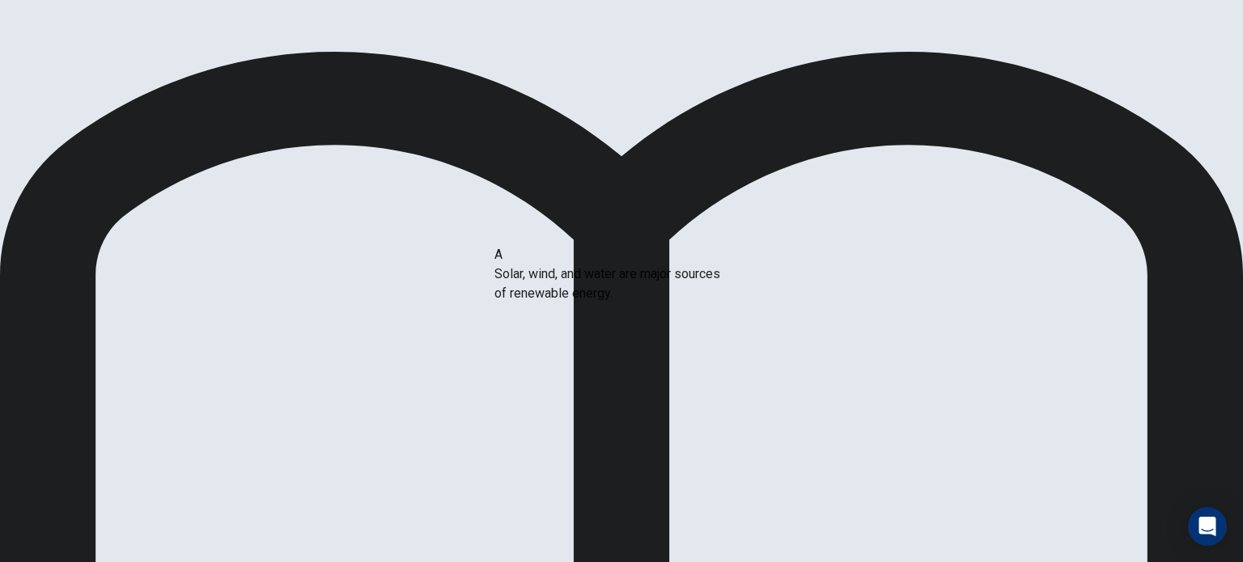
drag, startPoint x: 302, startPoint y: 259, endPoint x: 637, endPoint y: 290, distance: 336.4
drag, startPoint x: 660, startPoint y: 397, endPoint x: 320, endPoint y: 462, distance: 346.0
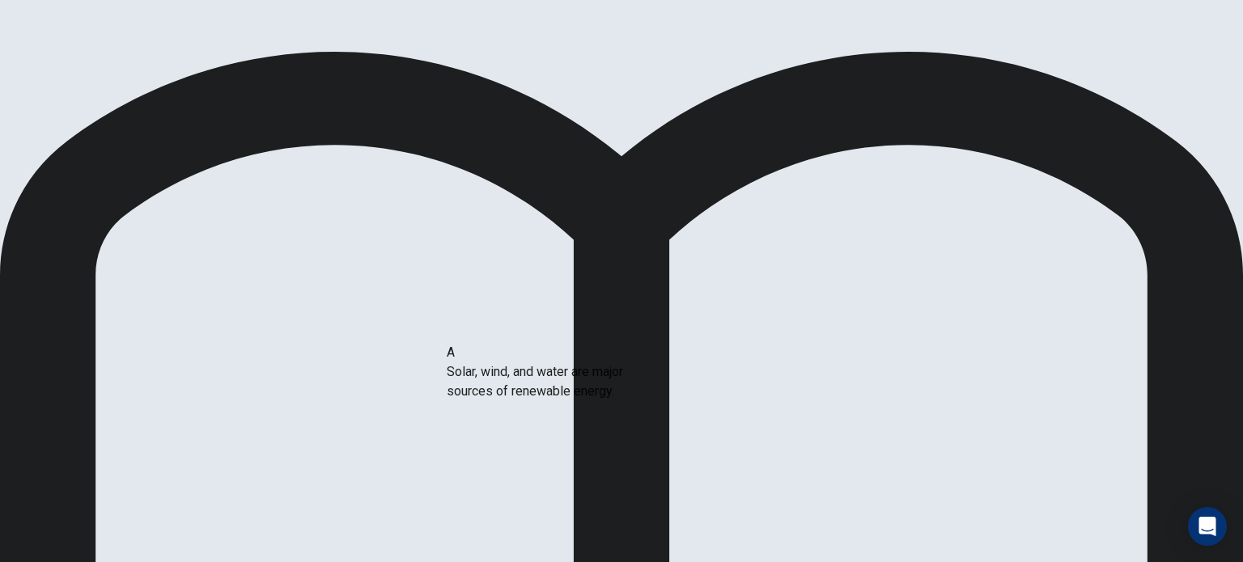
drag, startPoint x: 330, startPoint y: 256, endPoint x: 621, endPoint y: 385, distance: 318.8
click at [926, 562] on div at bounding box center [621, 562] width 1243 height 0
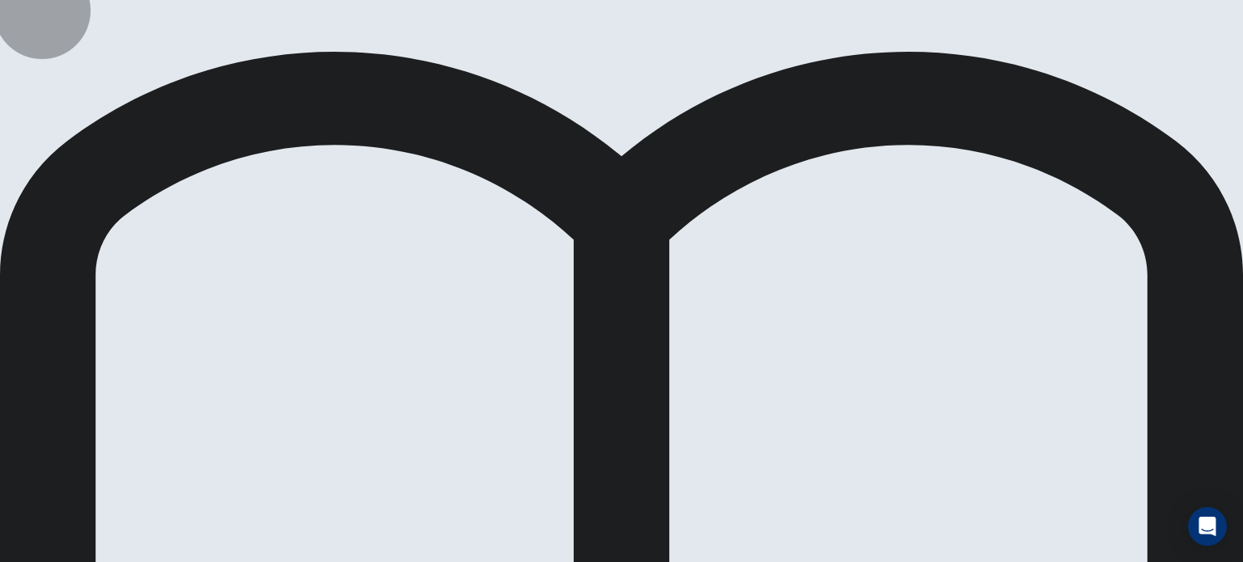
scroll to position [252, 0]
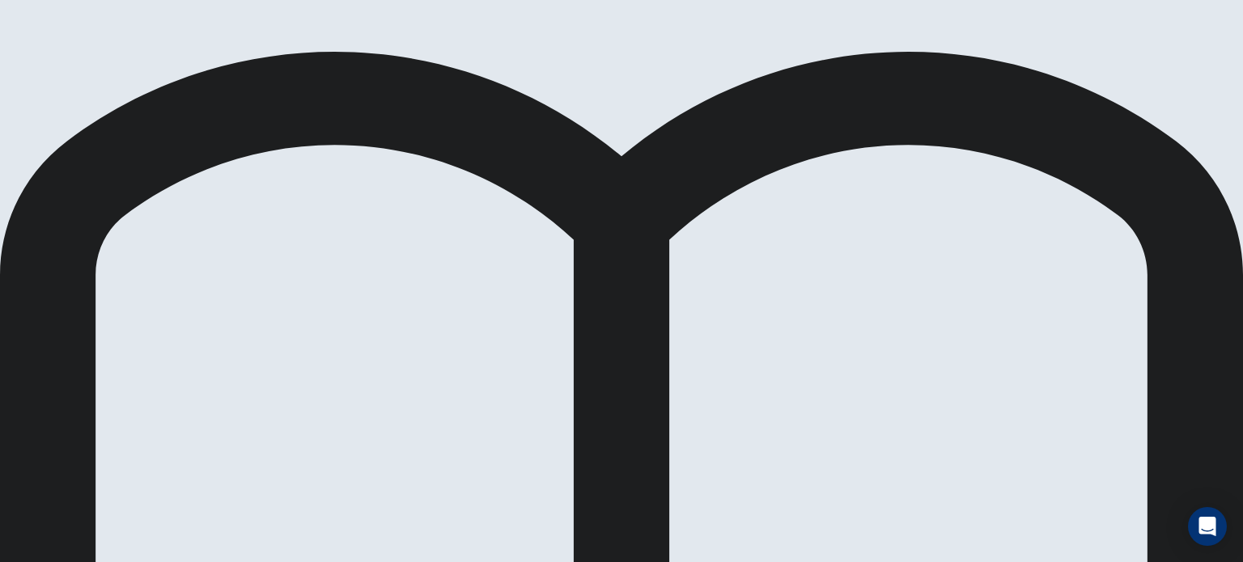
scroll to position [0, 0]
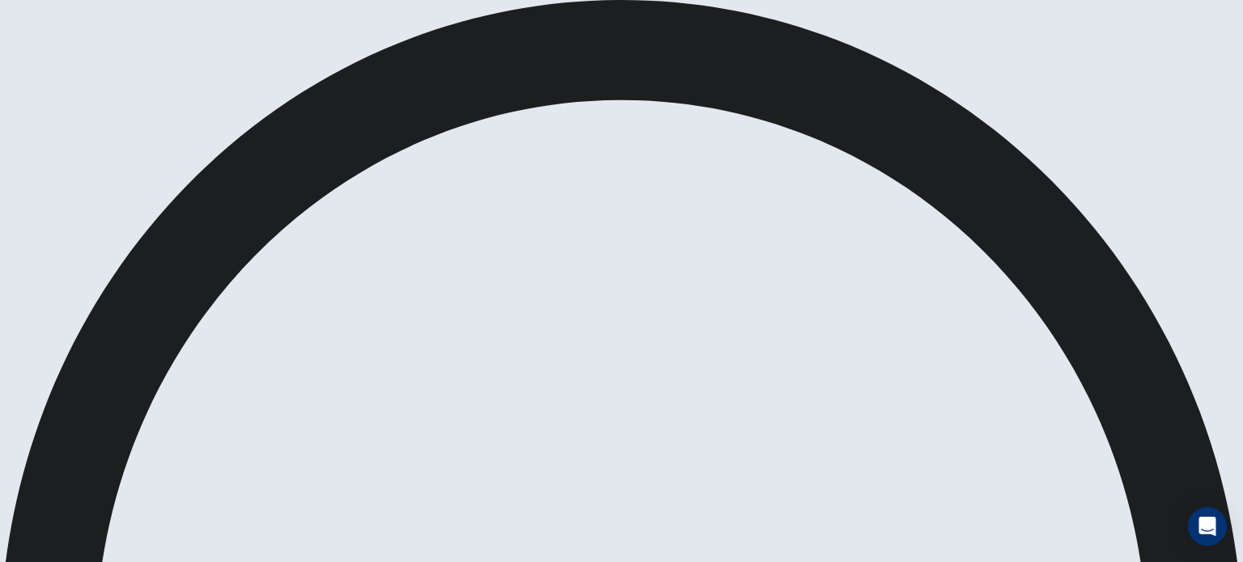
scroll to position [213, 0]
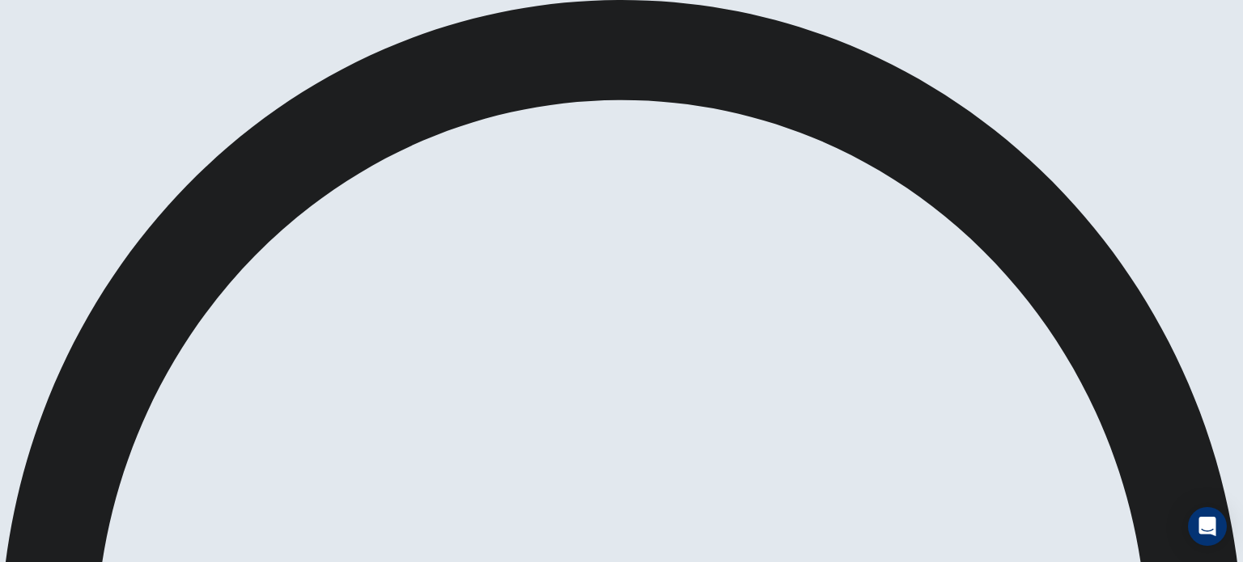
scroll to position [42, 0]
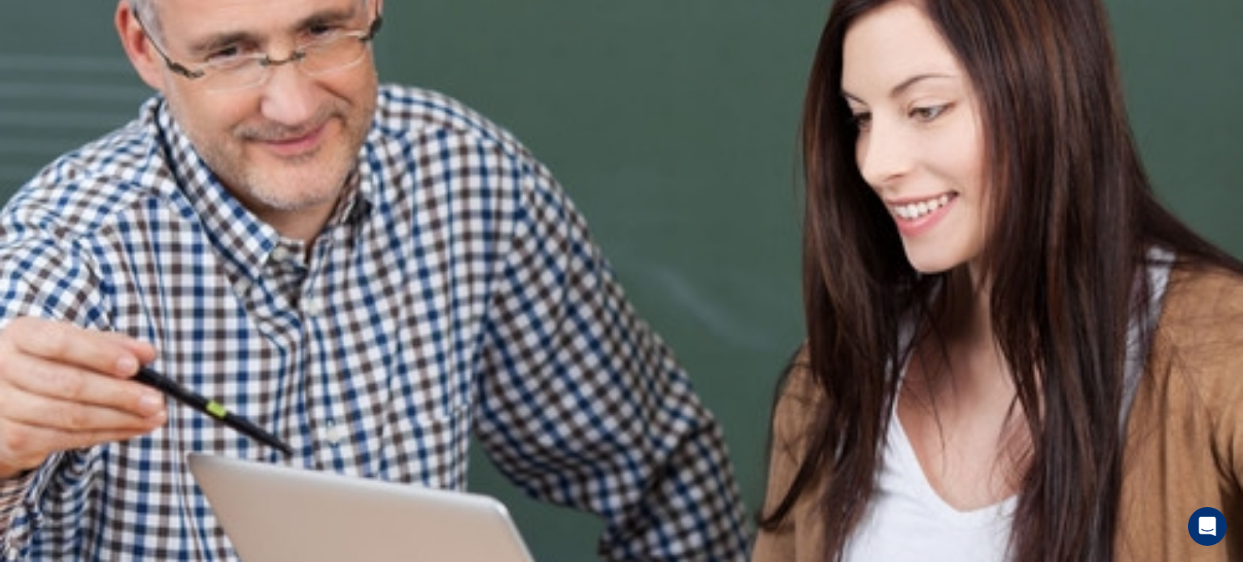
scroll to position [0, 0]
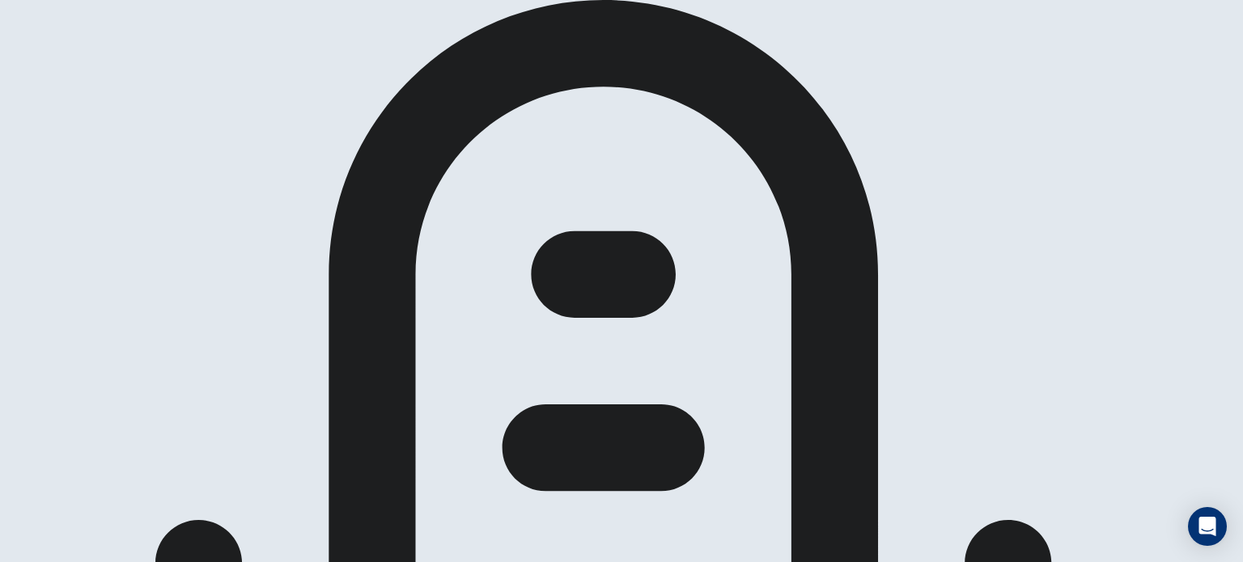
scroll to position [152, 0]
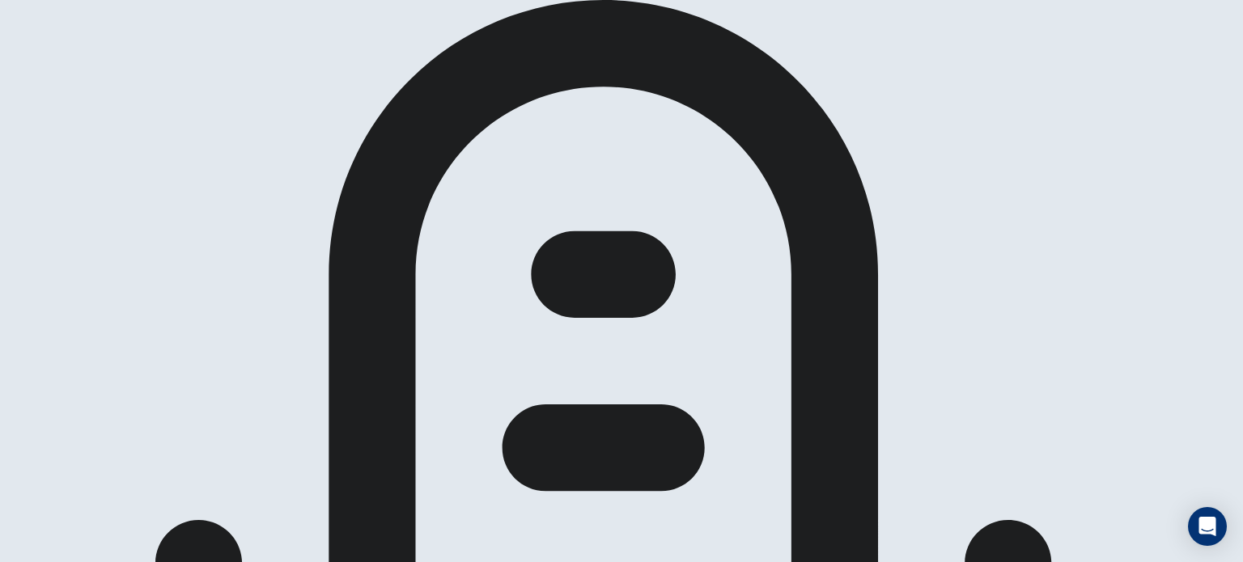
scroll to position [26, 0]
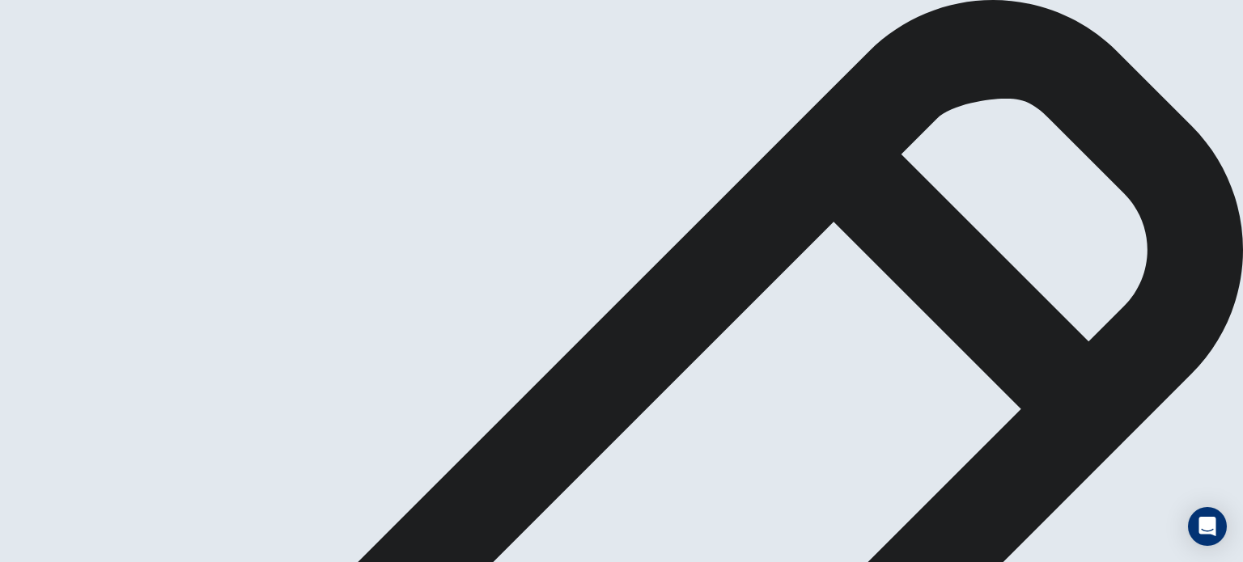
scroll to position [0, 0]
type textarea "*"
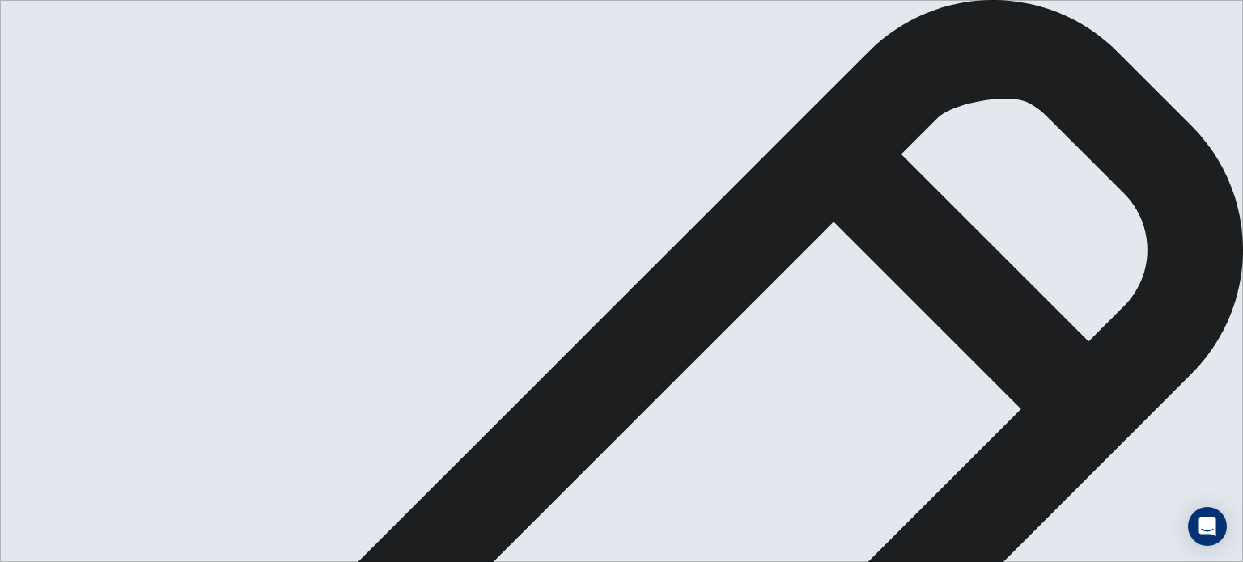
type textarea "*"
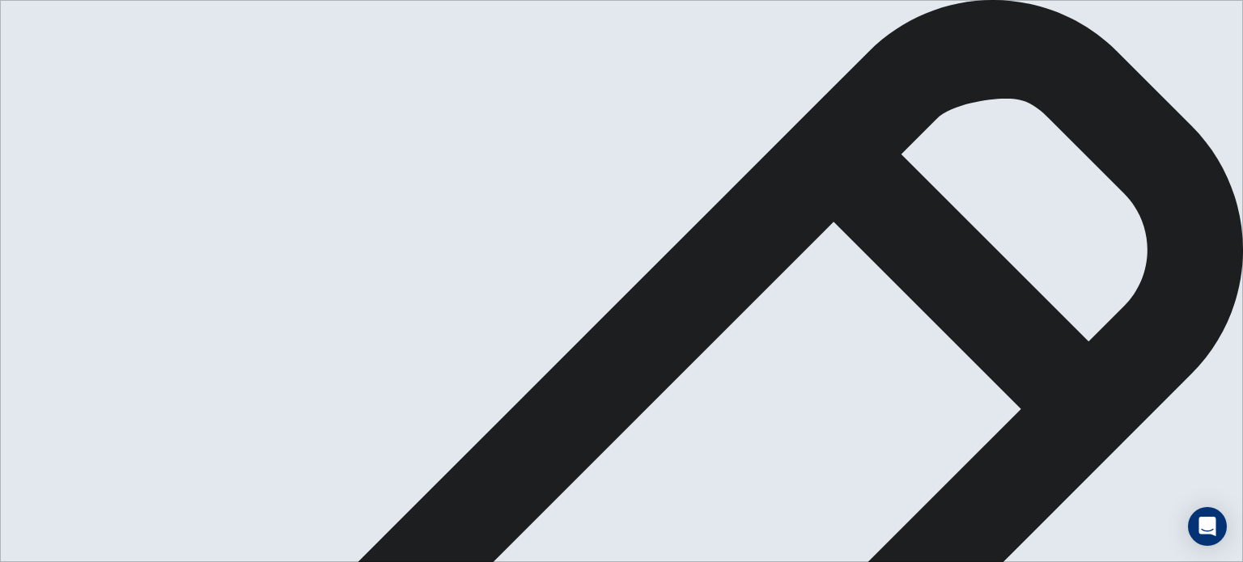
type textarea "**********"
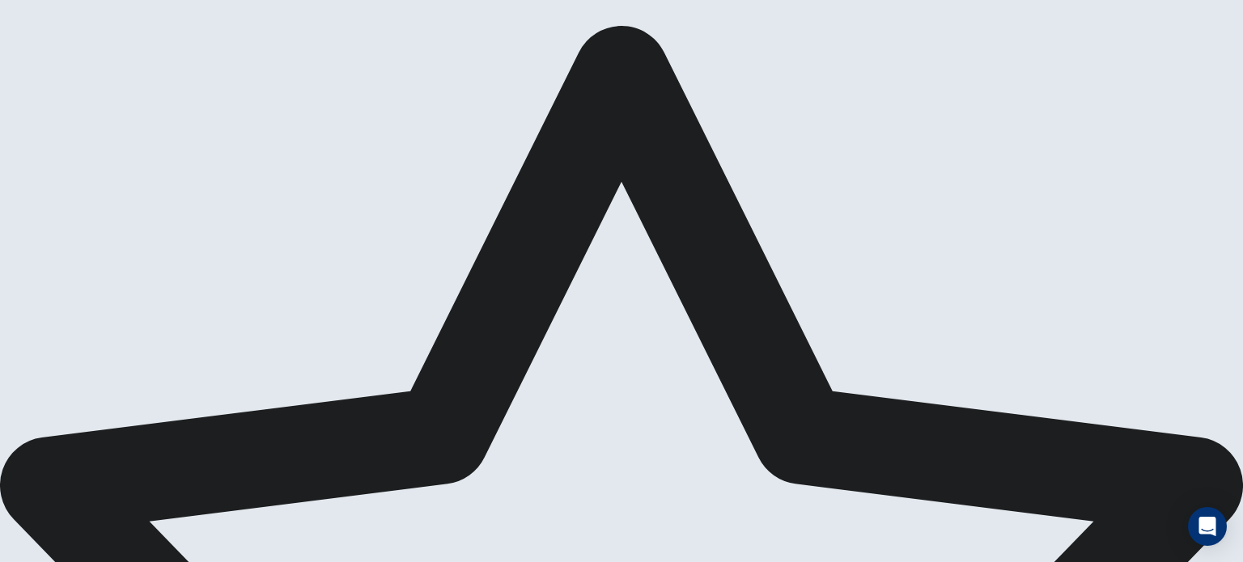
scroll to position [26, 0]
